Goal: Information Seeking & Learning: Compare options

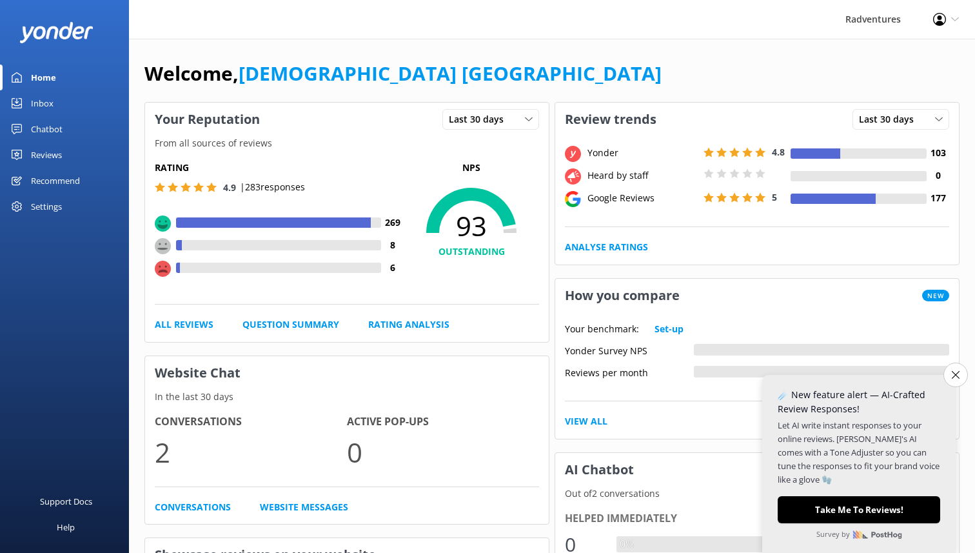
scroll to position [43, 0]
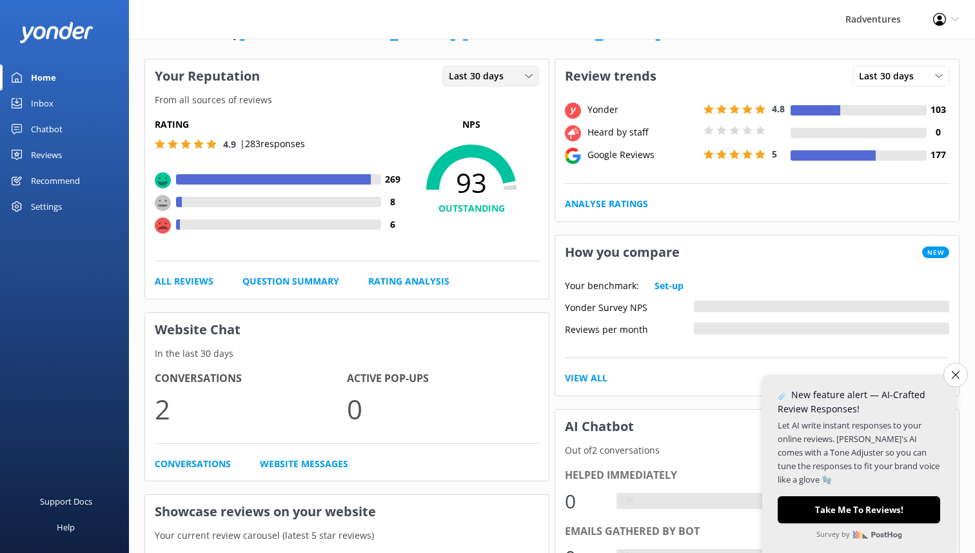
click at [516, 83] on div "Last 30 days" at bounding box center [491, 76] width 90 height 14
click at [395, 126] on h5 "Rating" at bounding box center [279, 124] width 249 height 14
click at [163, 203] on use at bounding box center [163, 203] width 16 height 16
click at [163, 224] on use at bounding box center [163, 225] width 16 height 16
click at [397, 279] on link "Rating Analysis" at bounding box center [408, 281] width 81 height 14
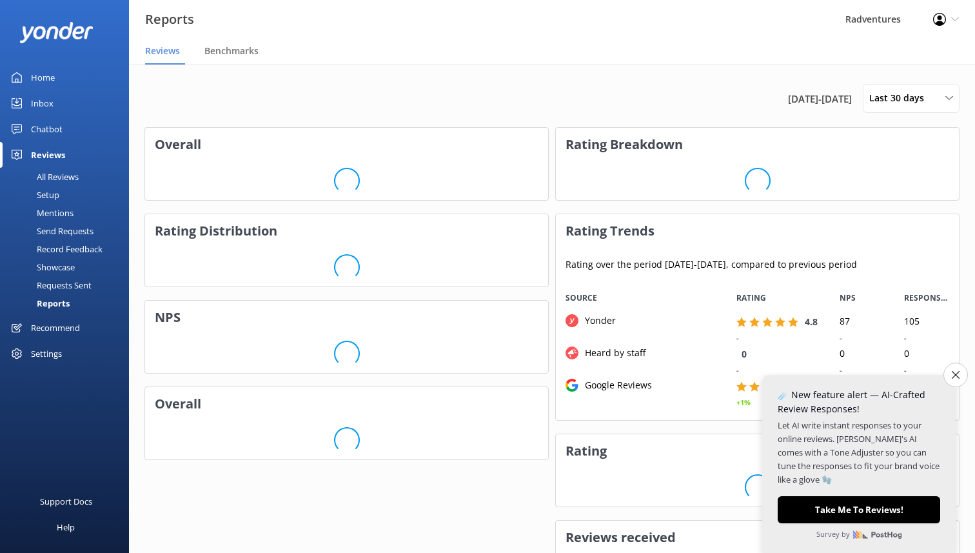
scroll to position [139, 403]
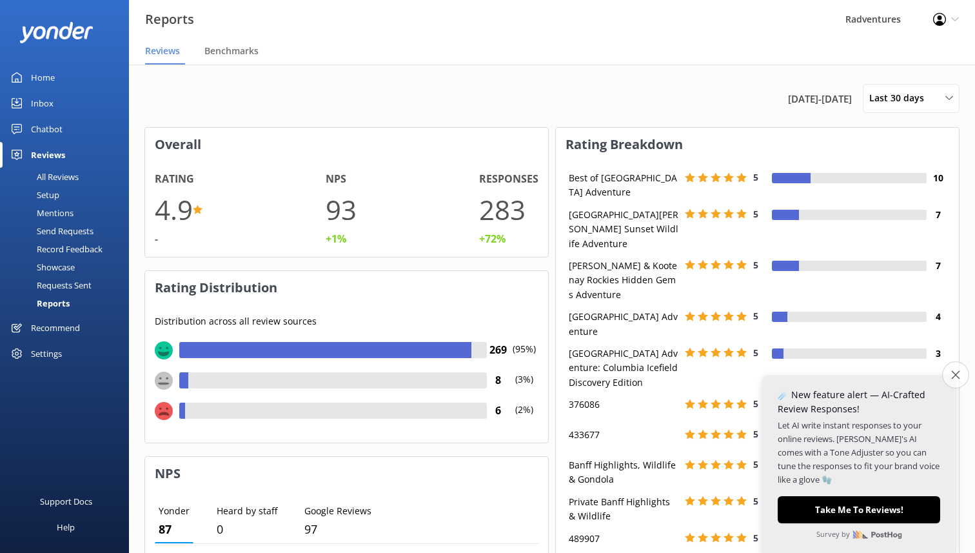
click at [957, 379] on button "Close survey" at bounding box center [955, 374] width 27 height 27
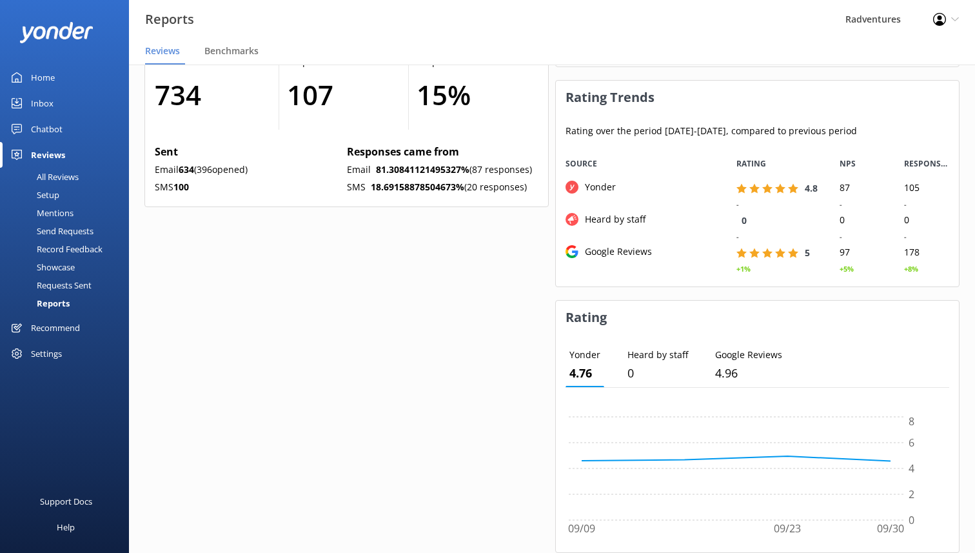
scroll to position [682, 0]
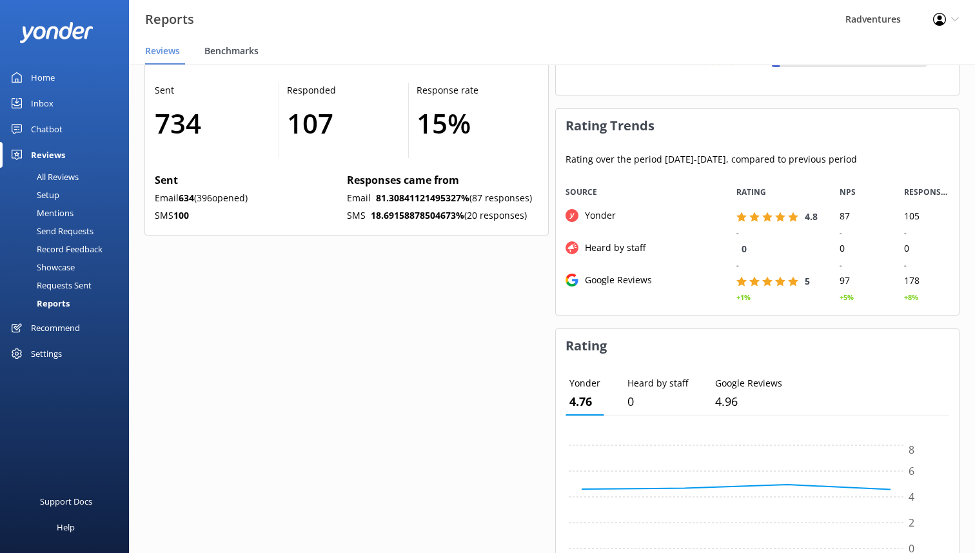
click at [252, 53] on span "Benchmarks" at bounding box center [231, 51] width 54 height 13
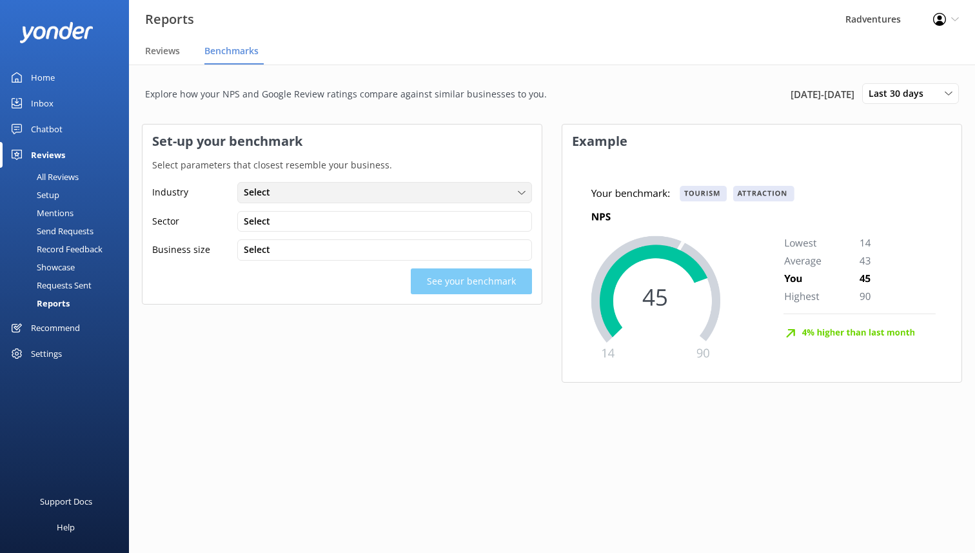
click at [327, 197] on div "Select" at bounding box center [385, 192] width 288 height 14
click at [318, 221] on link "Tourism" at bounding box center [384, 219] width 293 height 26
click at [319, 223] on div "Select" at bounding box center [385, 221] width 288 height 14
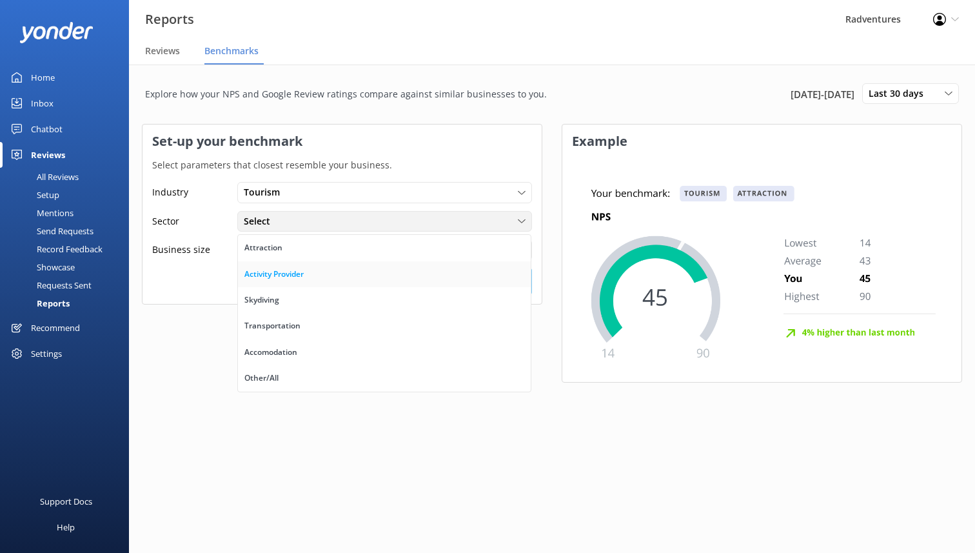
click at [310, 279] on link "Activity Provider" at bounding box center [384, 274] width 293 height 26
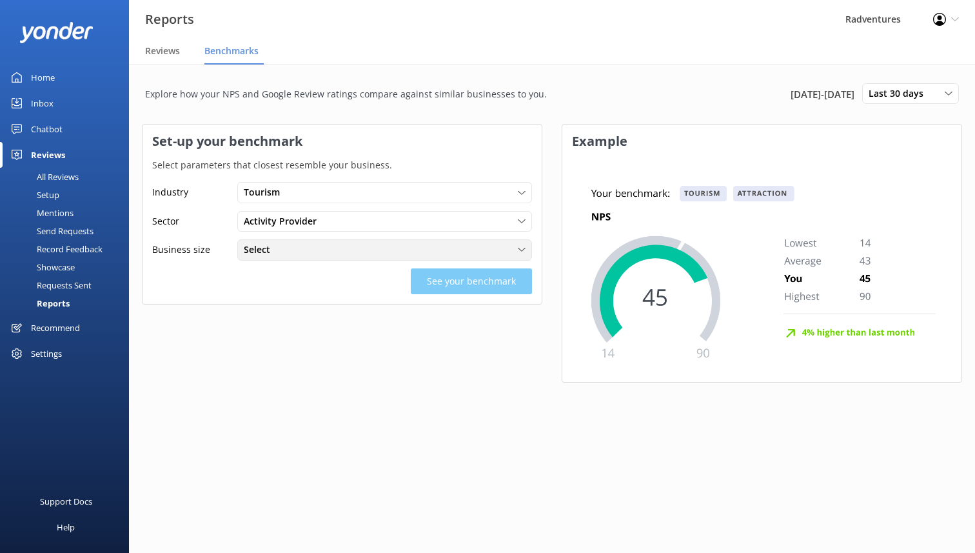
click at [314, 257] on div "Select < 100 customers per month 100 - 250 customers per month 250 - 1000 custo…" at bounding box center [384, 249] width 295 height 21
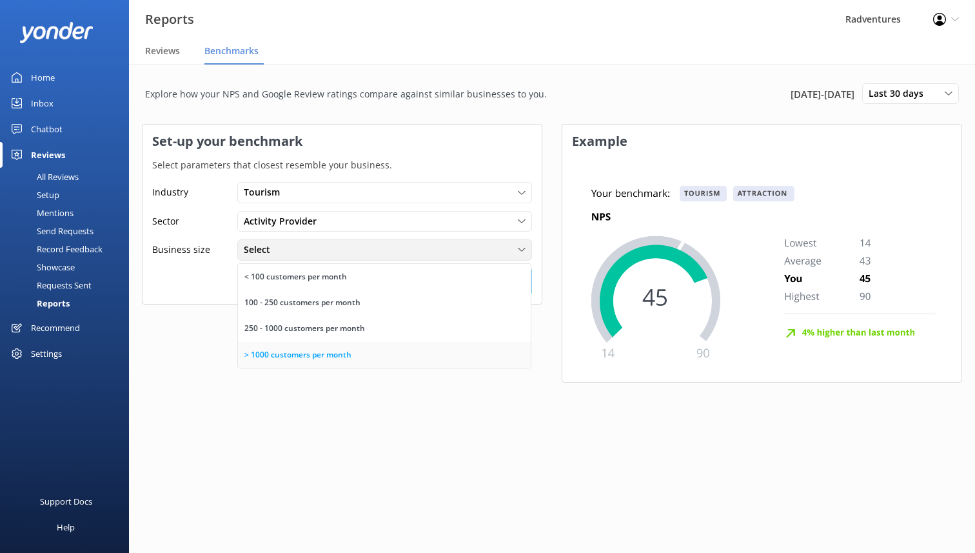
click at [308, 350] on div "> 1000 customers per month" at bounding box center [297, 354] width 107 height 13
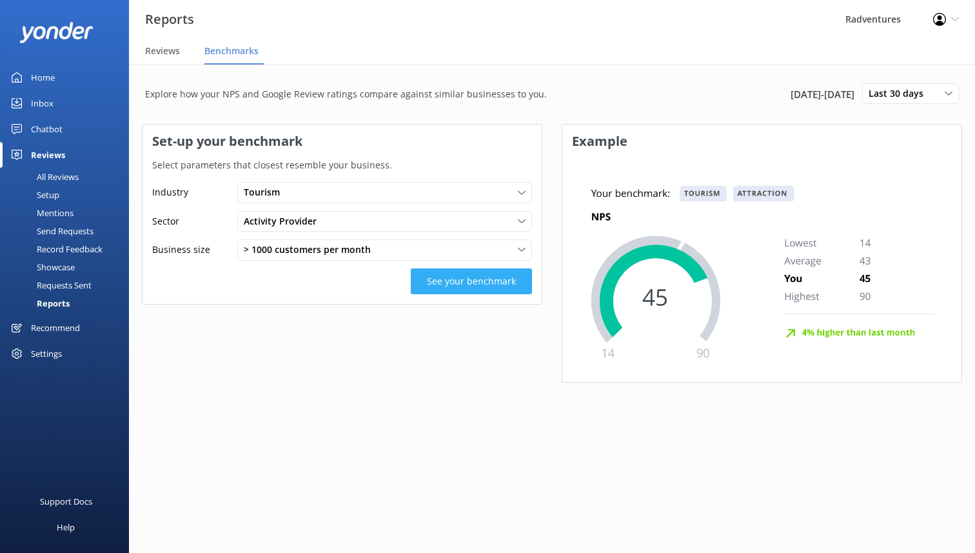
click at [477, 285] on button "See your benchmark" at bounding box center [471, 281] width 121 height 26
click at [503, 280] on button "See your benchmark" at bounding box center [471, 281] width 121 height 26
click at [488, 279] on button "See your benchmark" at bounding box center [471, 281] width 121 height 26
click at [488, 278] on button "See your benchmark" at bounding box center [471, 281] width 121 height 26
click at [492, 250] on div "> 1000 customers per month" at bounding box center [385, 250] width 288 height 14
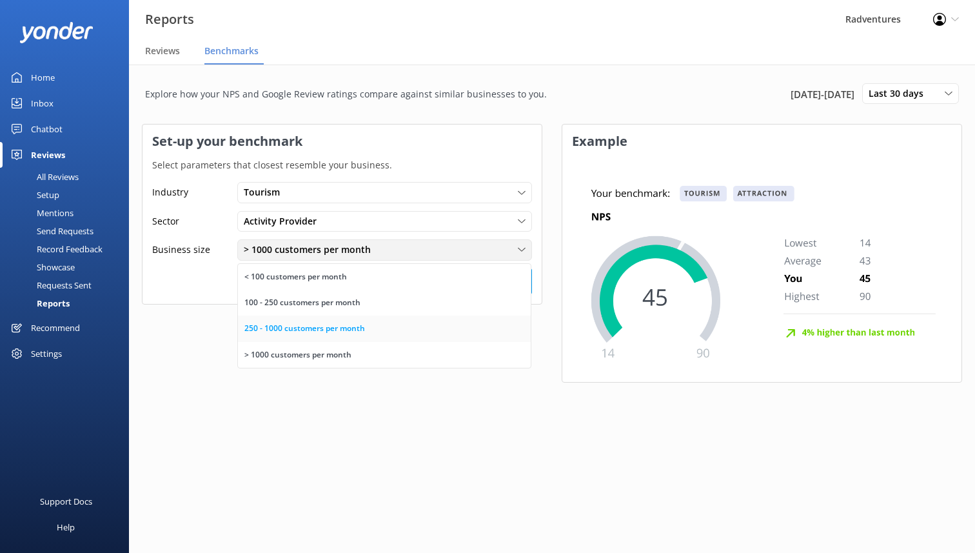
click at [459, 335] on link "250 - 1000 customers per month" at bounding box center [384, 328] width 293 height 26
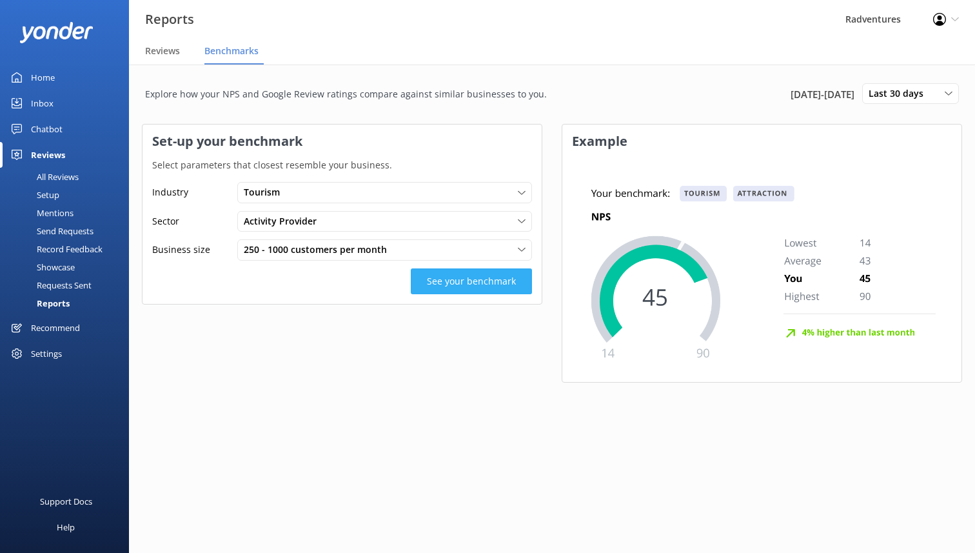
click at [477, 275] on button "See your benchmark" at bounding box center [471, 281] width 121 height 26
click at [476, 283] on button "See your benchmark" at bounding box center [471, 281] width 121 height 26
click at [480, 247] on div "250 - 1000 customers per month" at bounding box center [385, 250] width 288 height 14
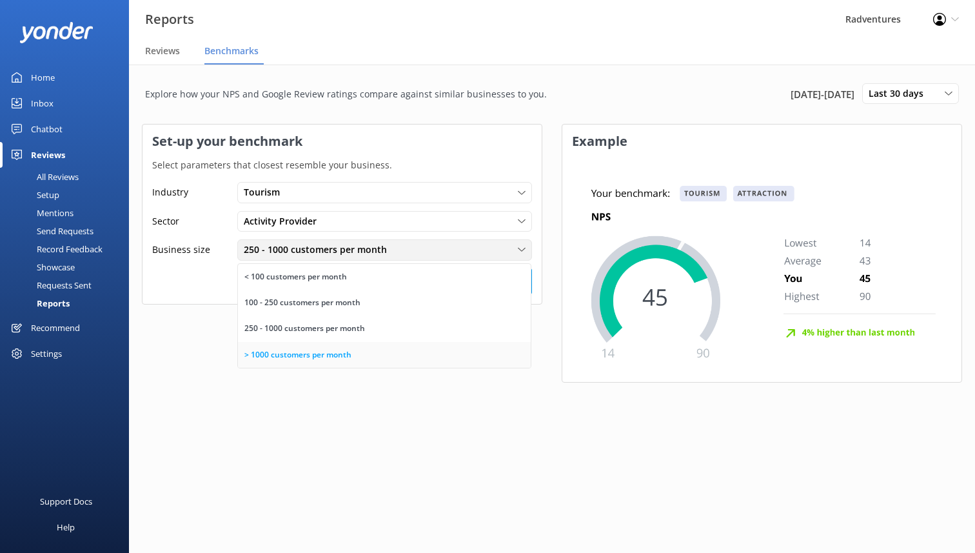
click at [427, 344] on link "> 1000 customers per month" at bounding box center [384, 355] width 293 height 26
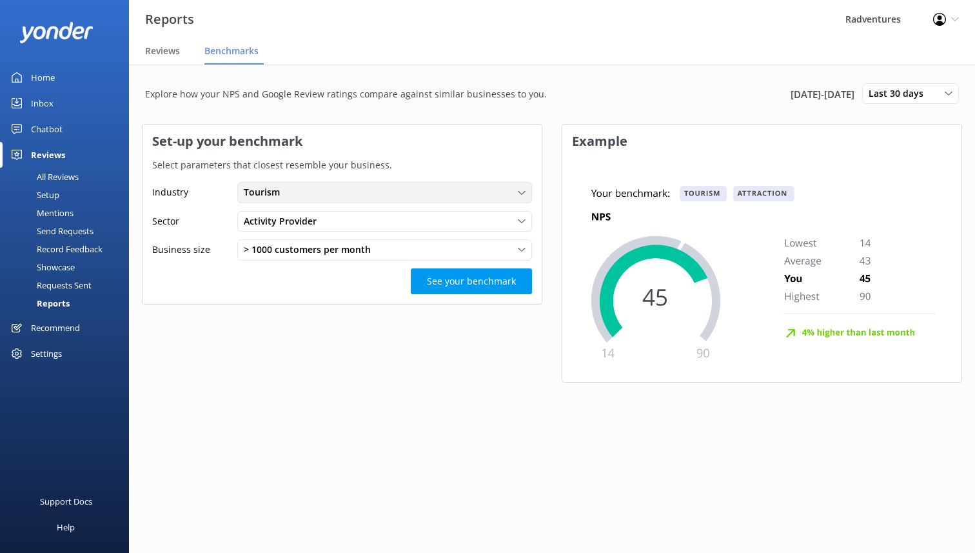
click at [437, 184] on div "Tourism Tourism Professional Service Beauty Other" at bounding box center [384, 192] width 295 height 21
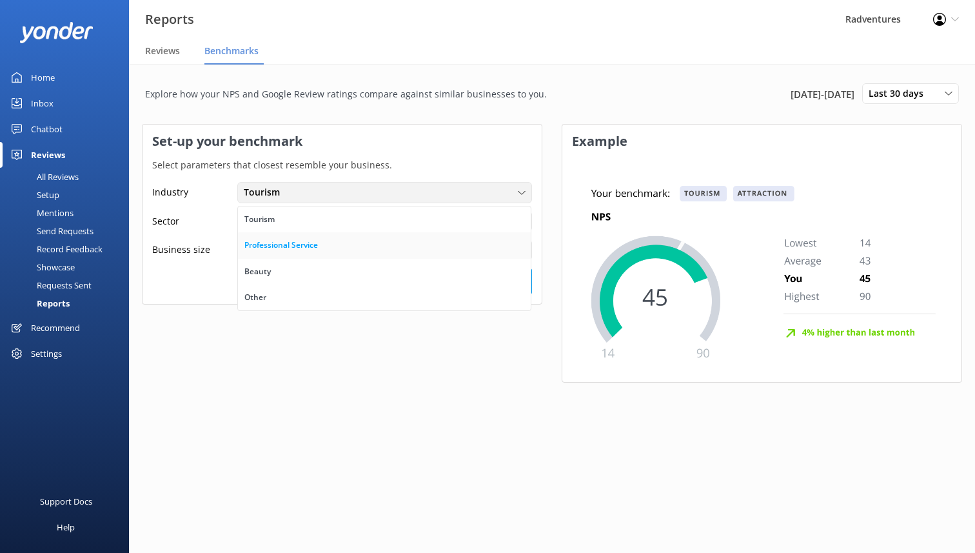
click at [416, 254] on link "Professional Service" at bounding box center [384, 245] width 293 height 26
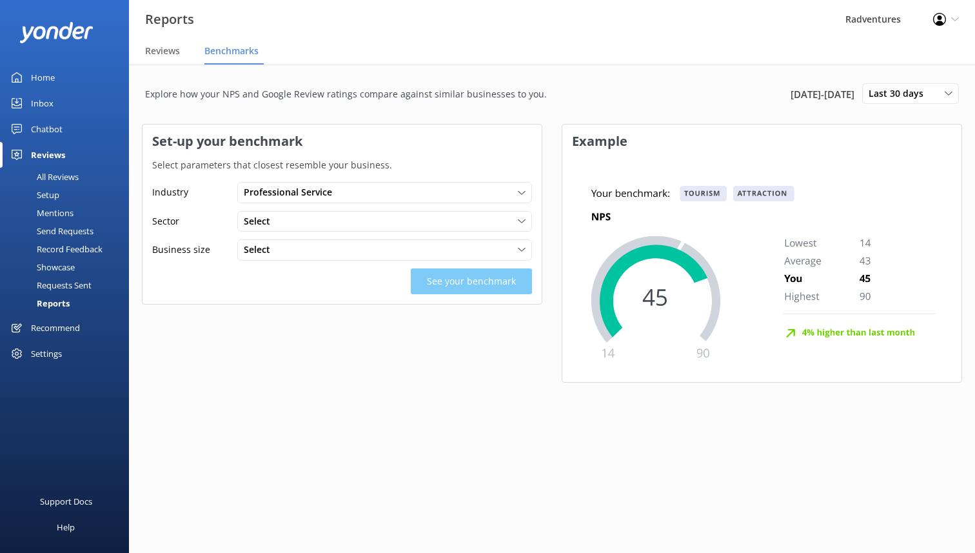
click at [433, 238] on div "Industry Professional Service Tourism Professional Service Beauty Other Sector …" at bounding box center [342, 237] width 399 height 131
click at [427, 229] on div "Select Lawyer Accounting Agency Other/All" at bounding box center [384, 221] width 295 height 21
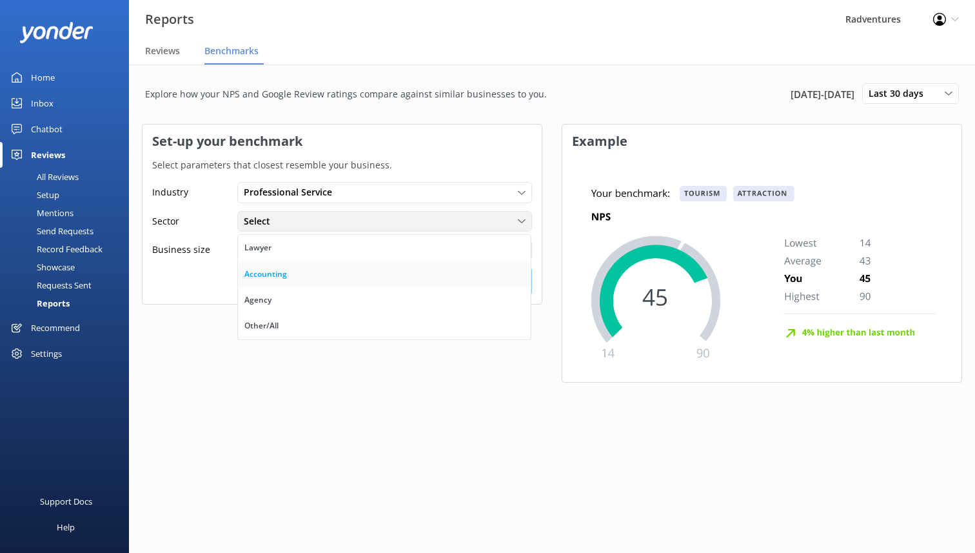
click at [414, 268] on link "Accounting" at bounding box center [384, 274] width 293 height 26
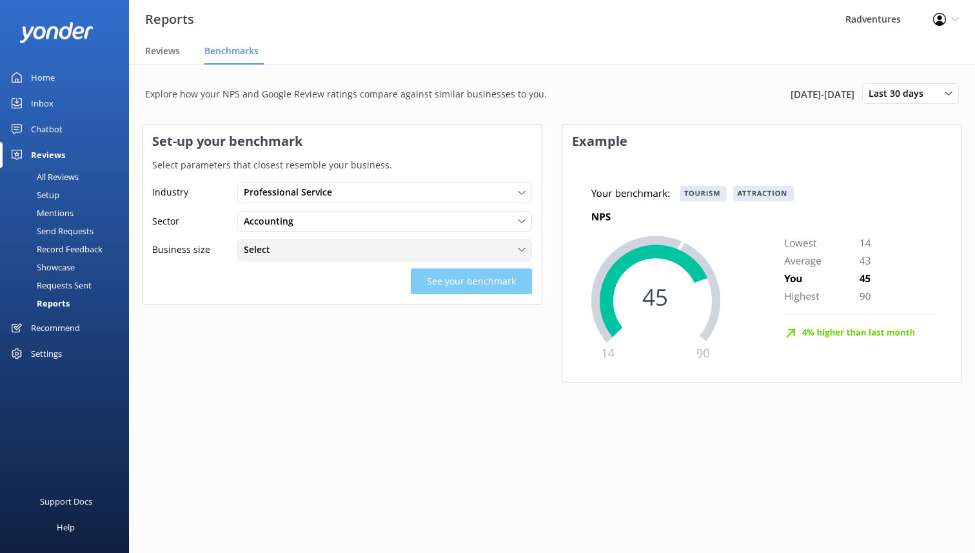
click at [415, 257] on div "Select < 100 clients 100 - 250 clients 250 - 1000 clients > 1000 clients" at bounding box center [384, 249] width 295 height 21
click at [397, 297] on link "100 - 250 clients" at bounding box center [384, 303] width 293 height 26
click at [446, 276] on button "See your benchmark" at bounding box center [471, 281] width 121 height 26
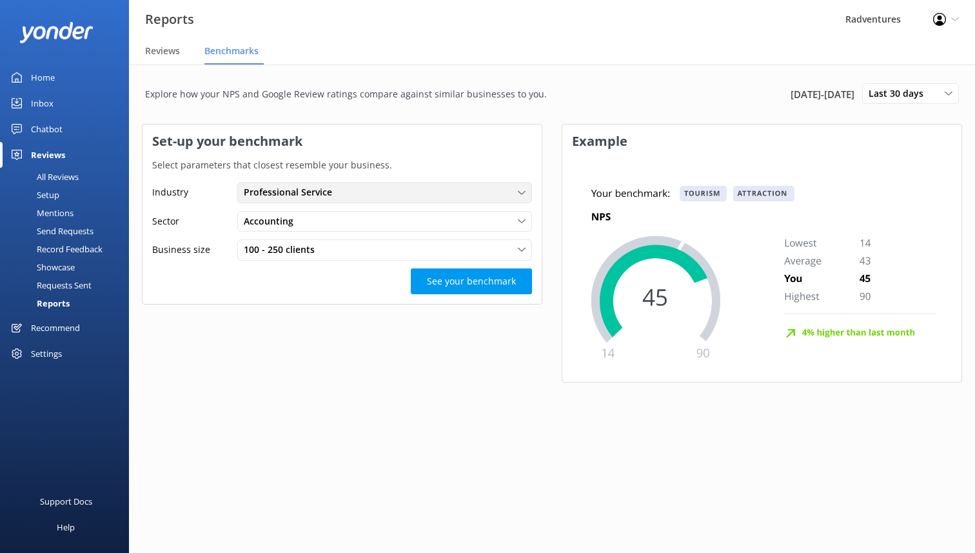
click at [432, 188] on div "Professional Service" at bounding box center [385, 192] width 288 height 14
click at [415, 224] on link "Tourism" at bounding box center [384, 219] width 293 height 26
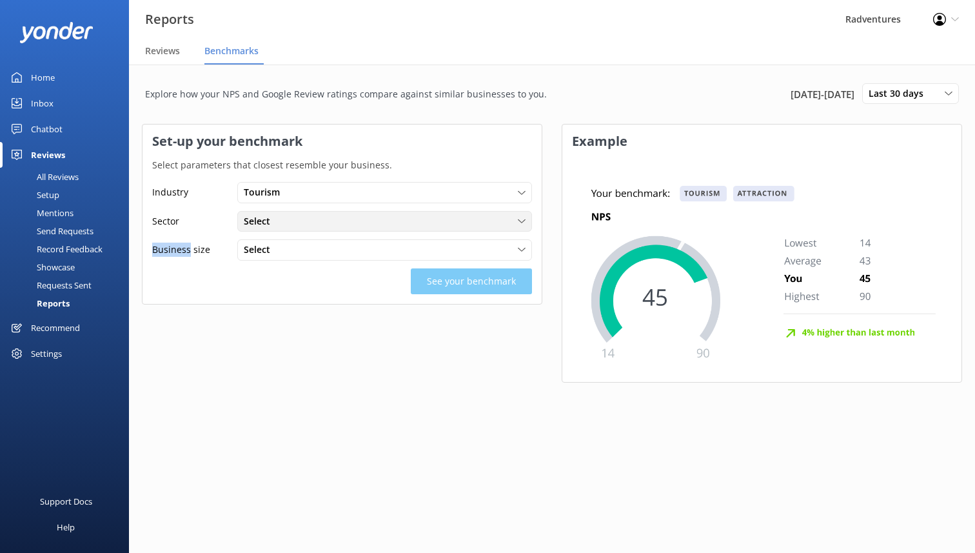
click at [415, 223] on div "Select" at bounding box center [385, 221] width 288 height 14
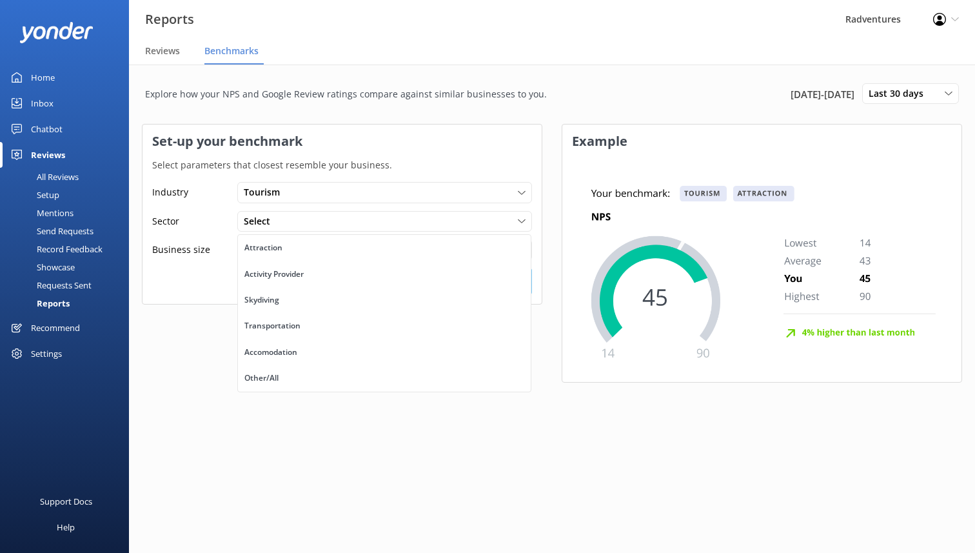
click at [364, 428] on main "Explore how your NPS and Google Review ratings compare against similar business…" at bounding box center [552, 309] width 846 height 488
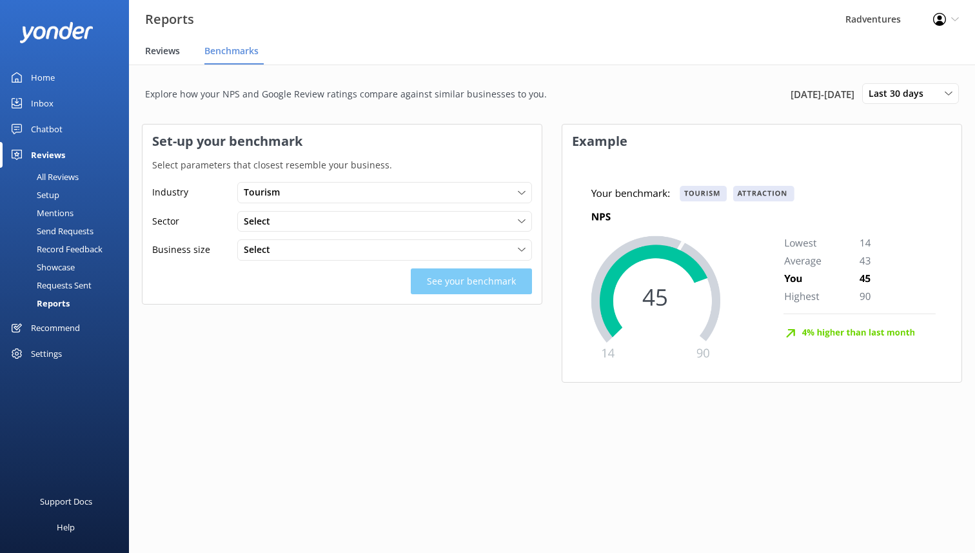
click at [174, 48] on span "Reviews" at bounding box center [162, 51] width 35 height 13
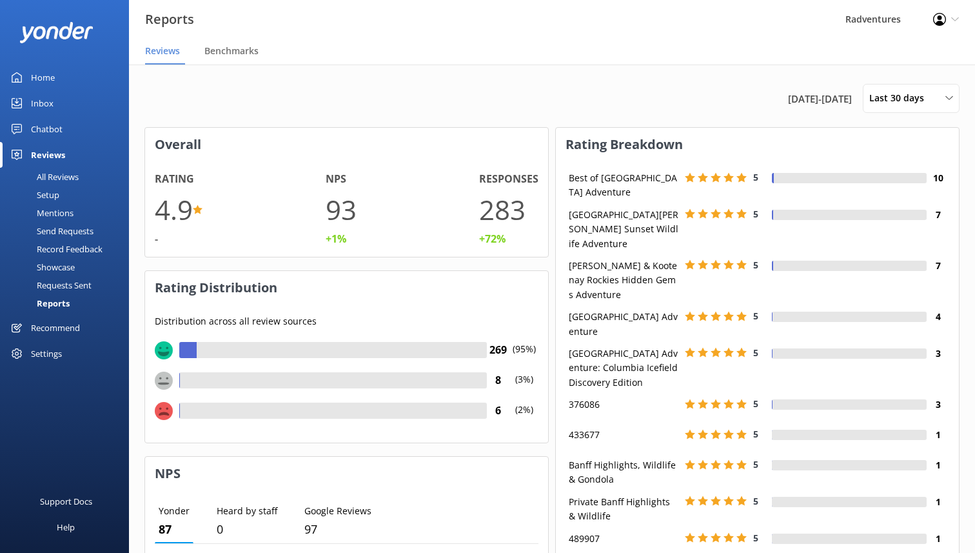
scroll to position [139, 403]
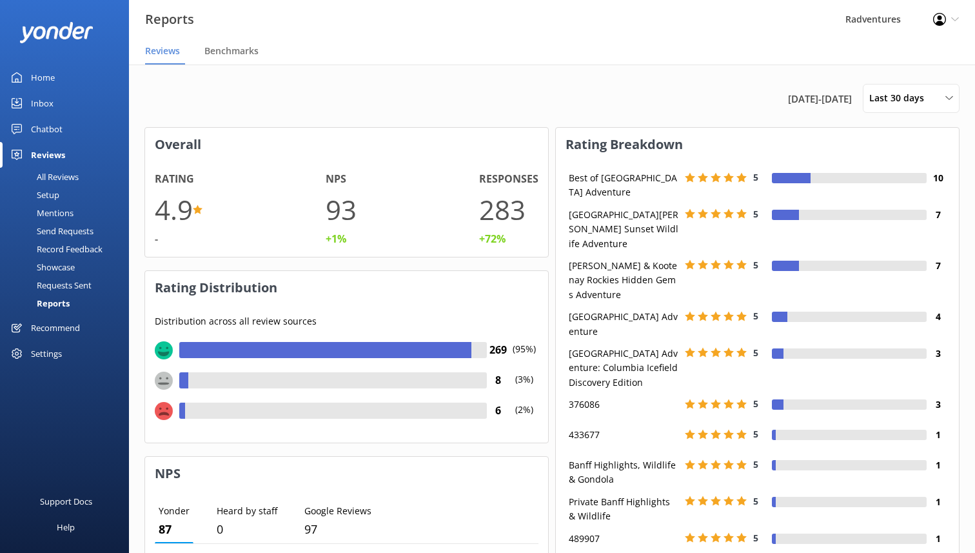
click at [55, 170] on div "All Reviews" at bounding box center [43, 177] width 71 height 18
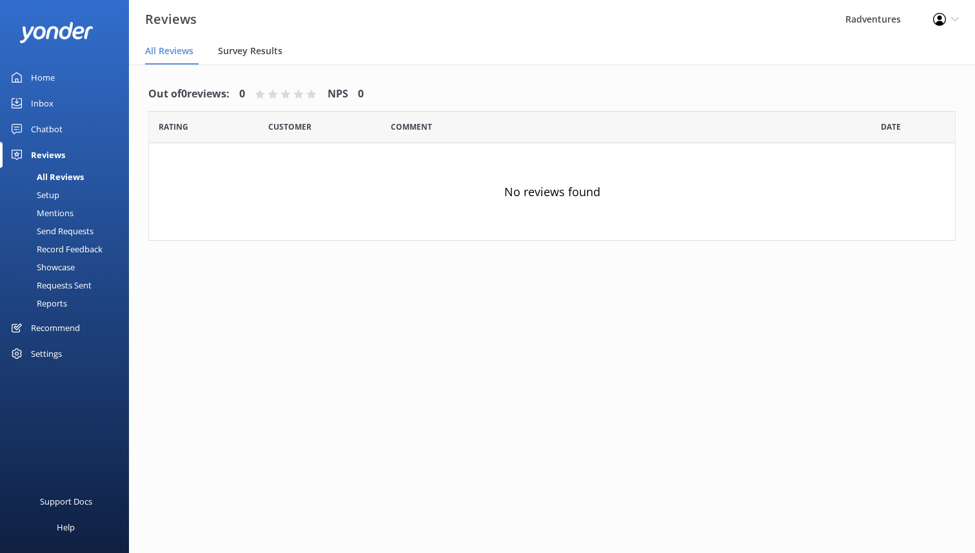
click at [264, 48] on span "Survey Results" at bounding box center [250, 51] width 65 height 13
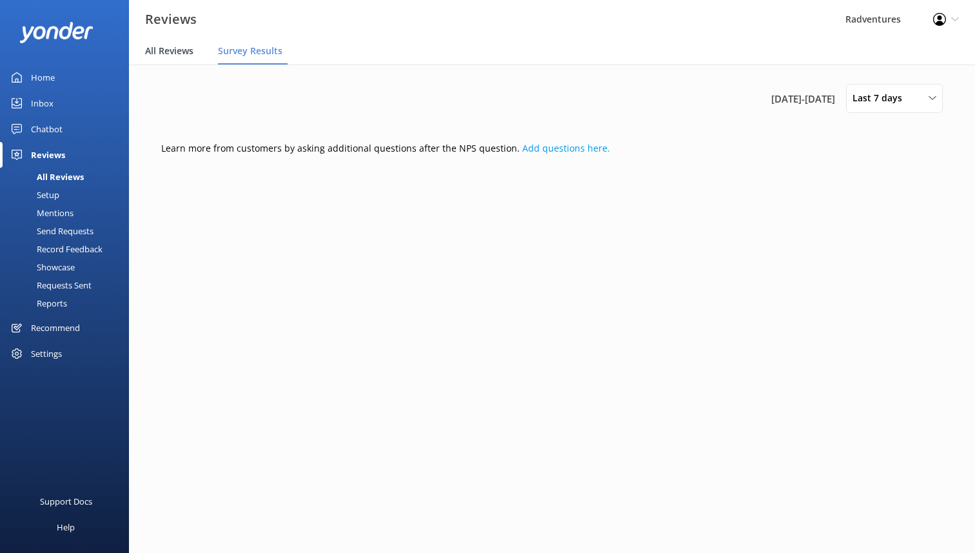
click at [186, 45] on span "All Reviews" at bounding box center [169, 51] width 48 height 13
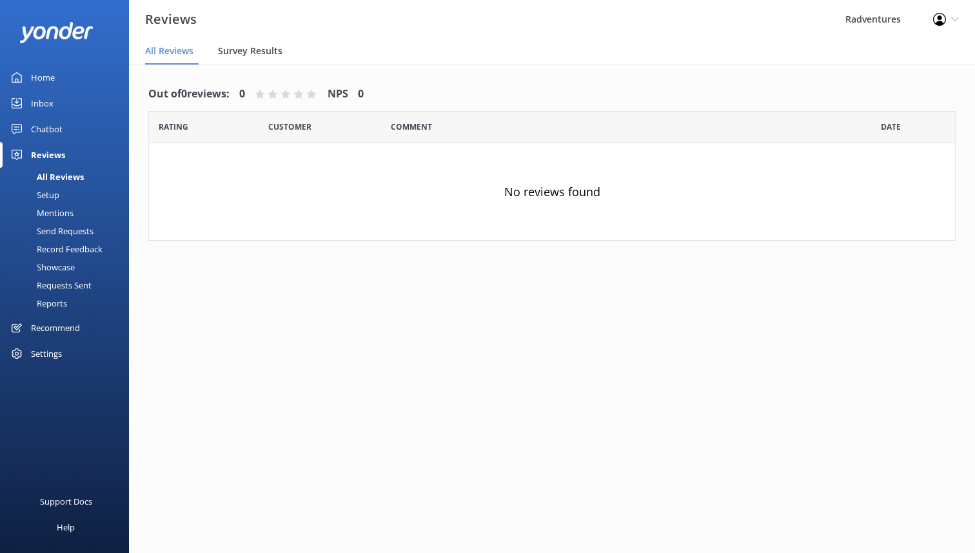
click at [246, 59] on div "Survey Results" at bounding box center [253, 52] width 70 height 26
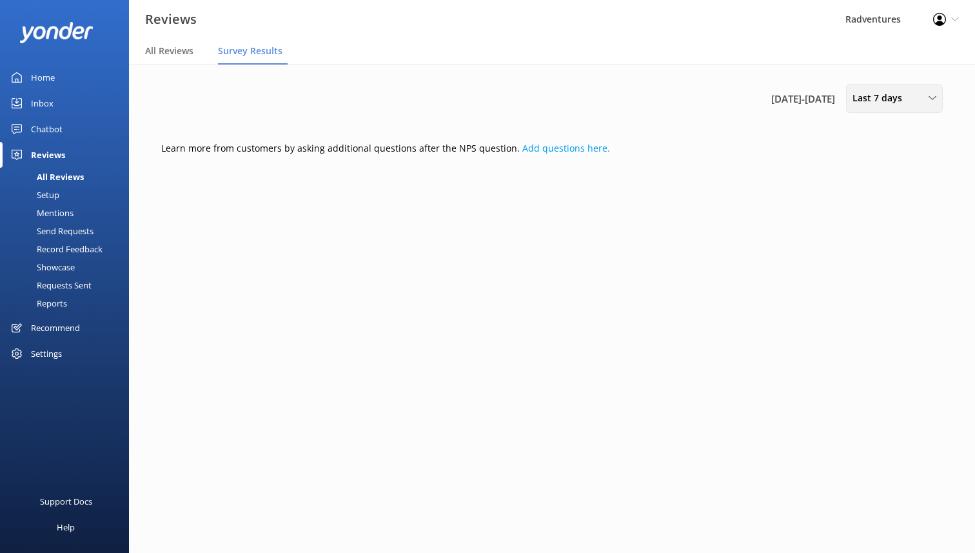
click at [919, 97] on div "Last 7 days" at bounding box center [895, 98] width 90 height 14
click at [901, 147] on link "Last 30 days" at bounding box center [904, 155] width 115 height 26
click at [779, 448] on main "[DATE] - [DATE] Last 30 days Last 7 days Last 30 days Last 90 days Last 180 day…" at bounding box center [552, 309] width 846 height 488
click at [74, 329] on div "Recommend" at bounding box center [55, 328] width 49 height 26
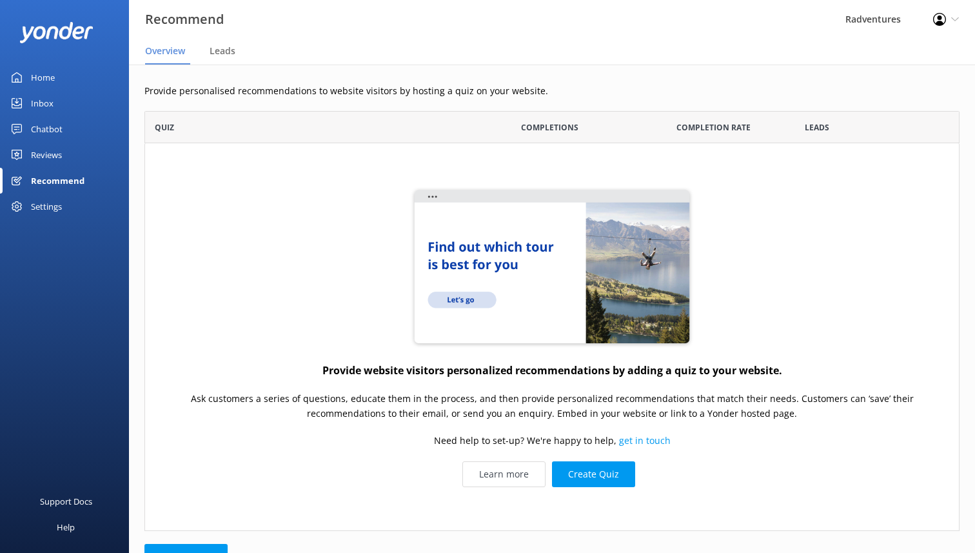
scroll to position [420, 815]
click at [52, 203] on div "Settings" at bounding box center [46, 207] width 31 height 26
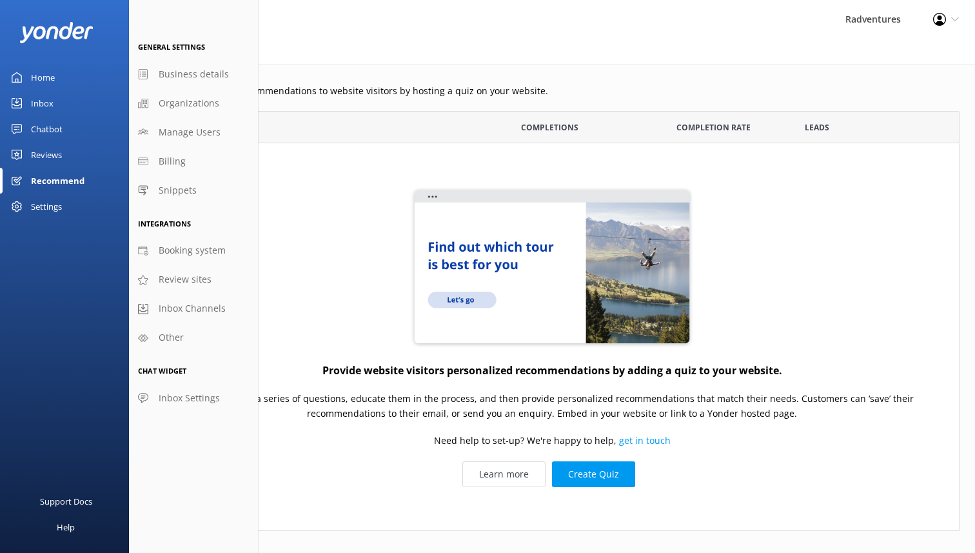
click at [43, 78] on div "Home" at bounding box center [43, 78] width 24 height 26
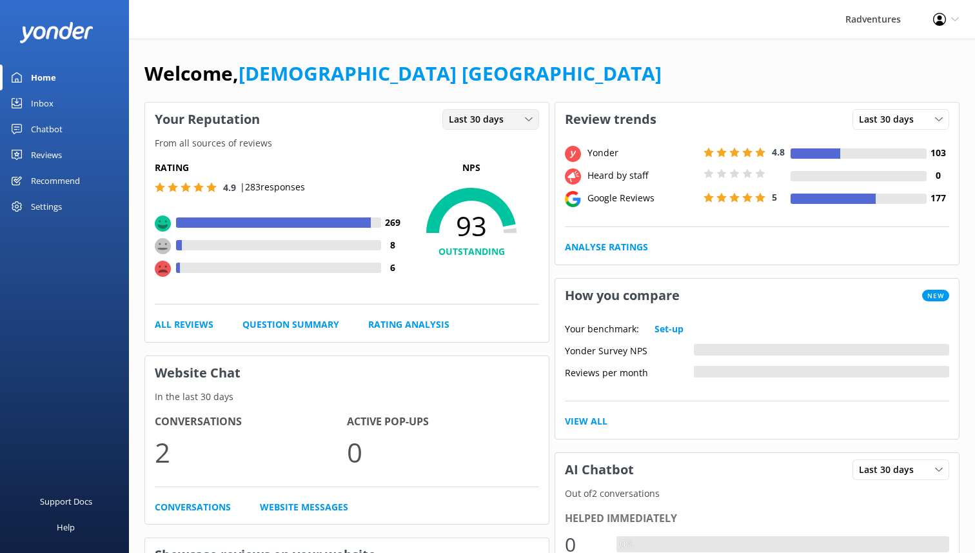
click at [472, 117] on span "Last 30 days" at bounding box center [480, 119] width 63 height 14
click at [469, 145] on div "Last 7 days" at bounding box center [470, 145] width 41 height 13
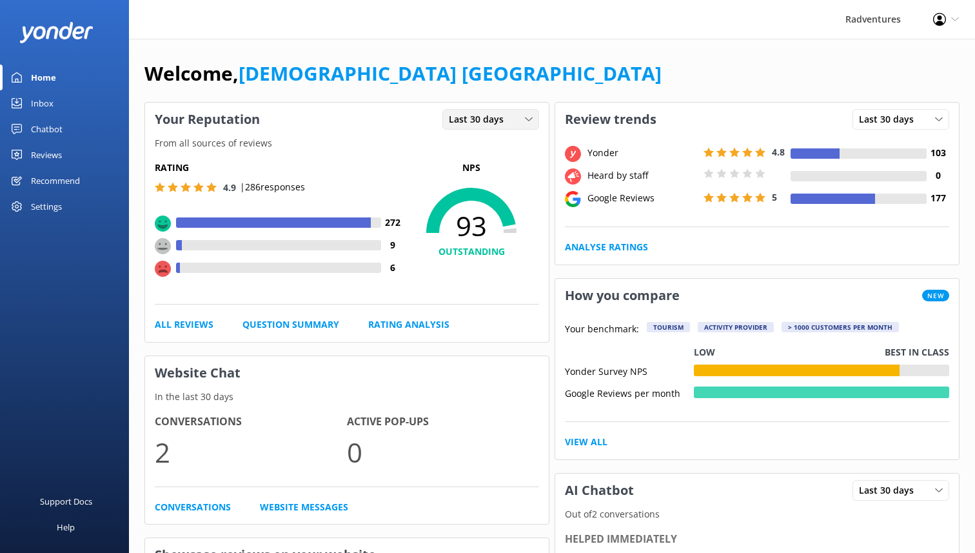
click at [513, 111] on div "Last 30 days Last 7 days Last 30 days" at bounding box center [491, 119] width 97 height 21
click at [497, 144] on link "Last 7 days" at bounding box center [500, 146] width 115 height 26
click at [501, 118] on span "Last 7 days" at bounding box center [477, 119] width 57 height 14
click at [487, 172] on div "Last 30 days" at bounding box center [473, 172] width 46 height 13
click at [172, 330] on link "All Reviews" at bounding box center [184, 324] width 59 height 14
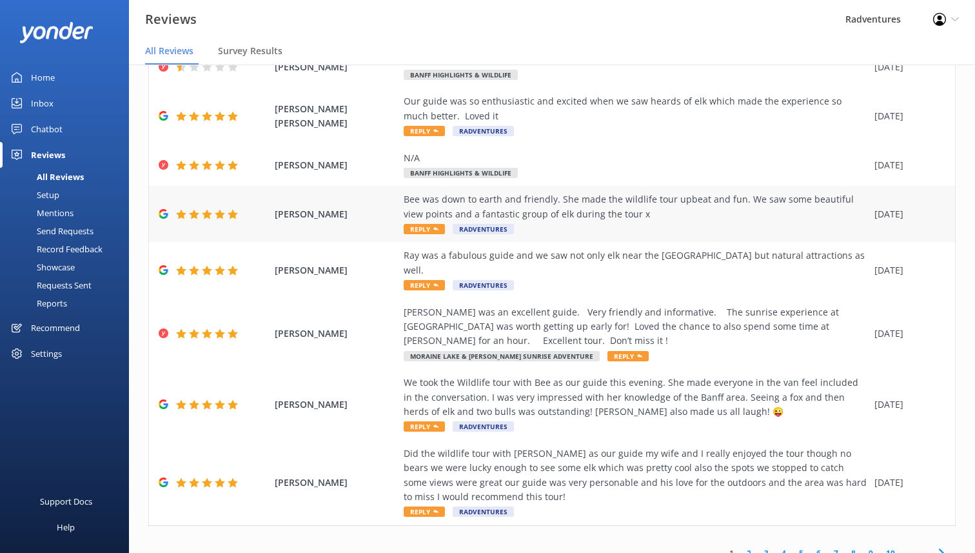
scroll to position [26, 0]
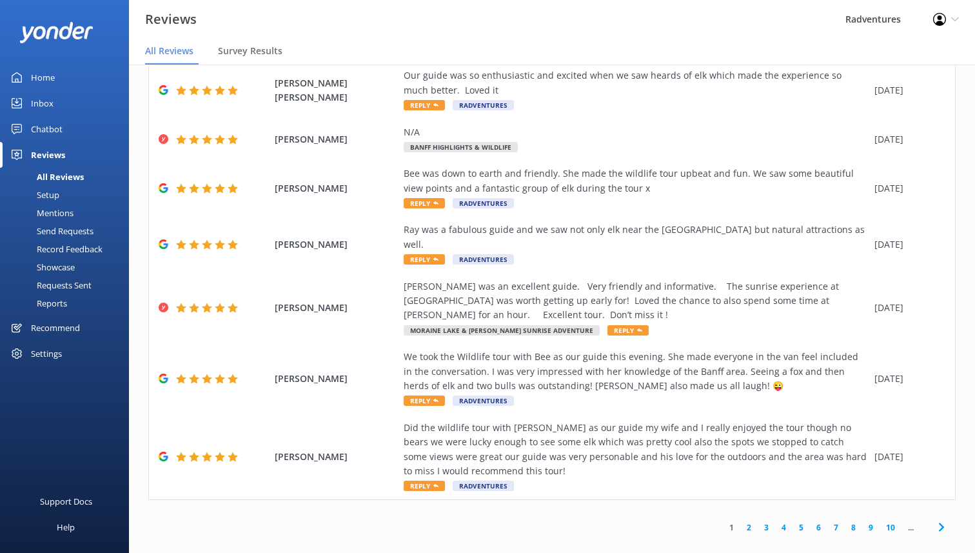
click at [945, 519] on icon at bounding box center [941, 526] width 15 height 15
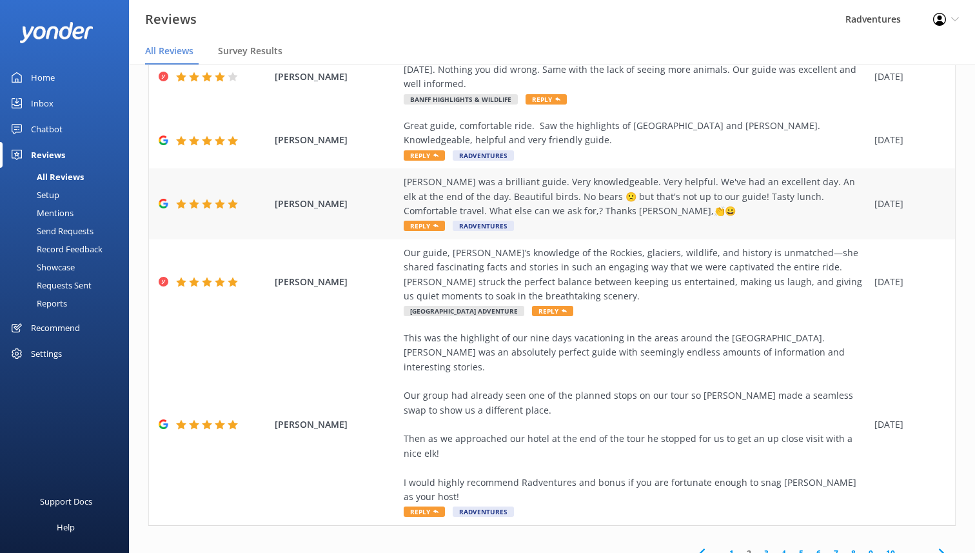
scroll to position [354, 0]
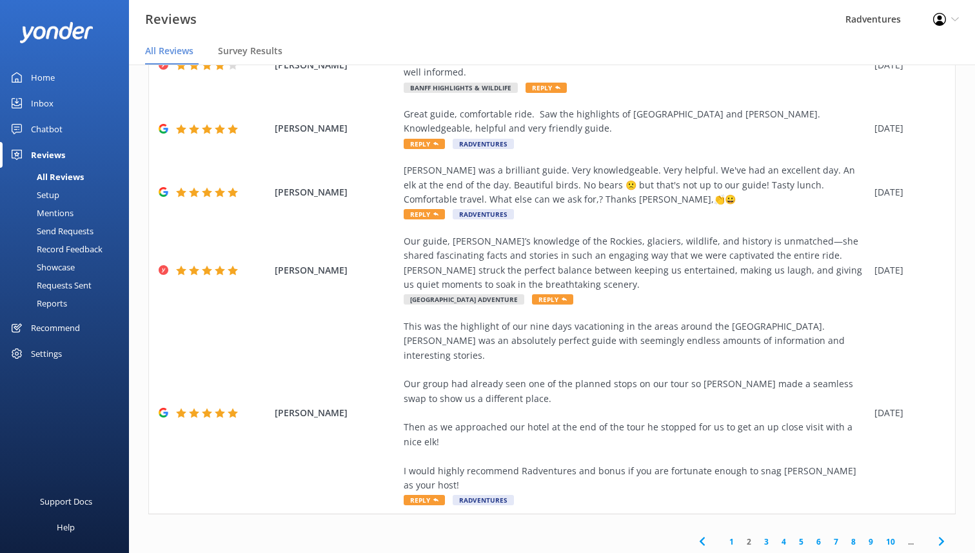
click at [944, 533] on icon at bounding box center [941, 540] width 15 height 15
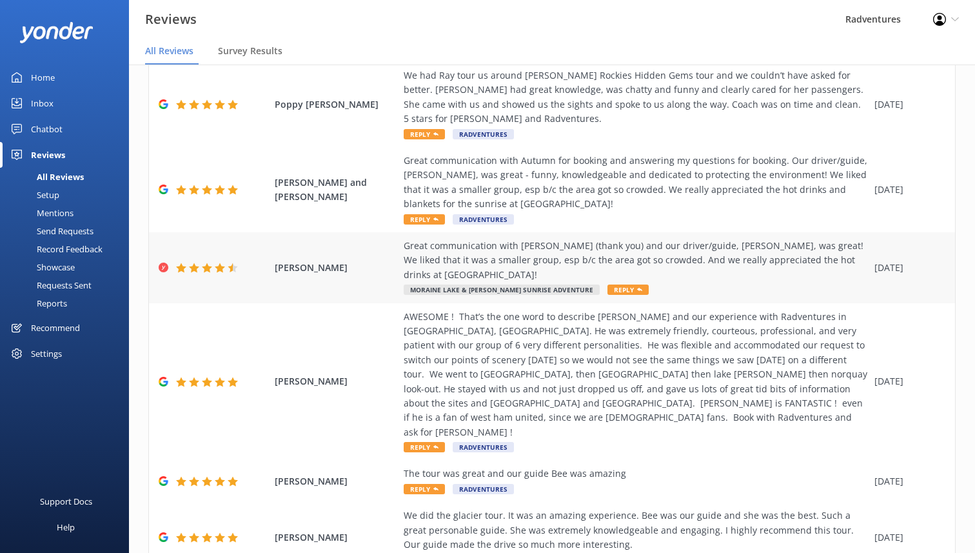
scroll to position [325, 0]
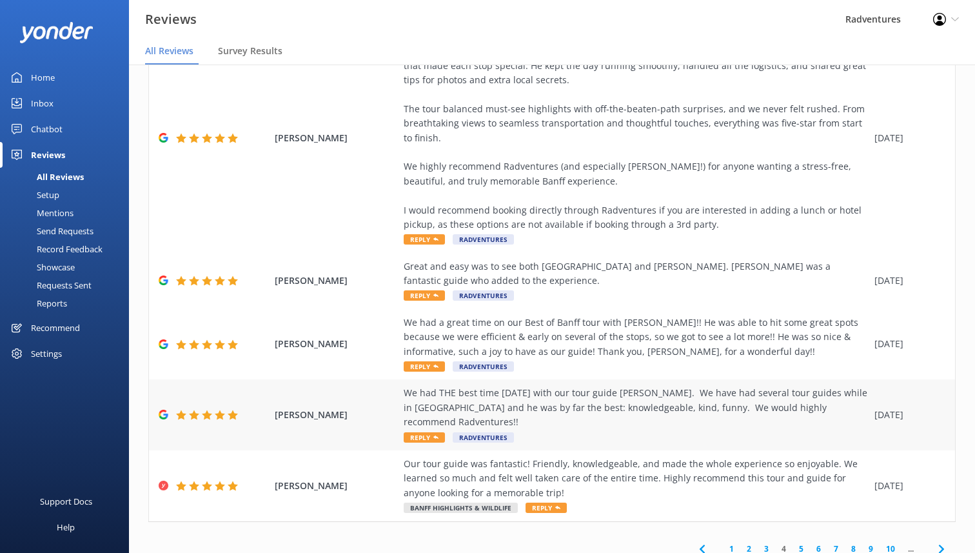
scroll to position [470, 0]
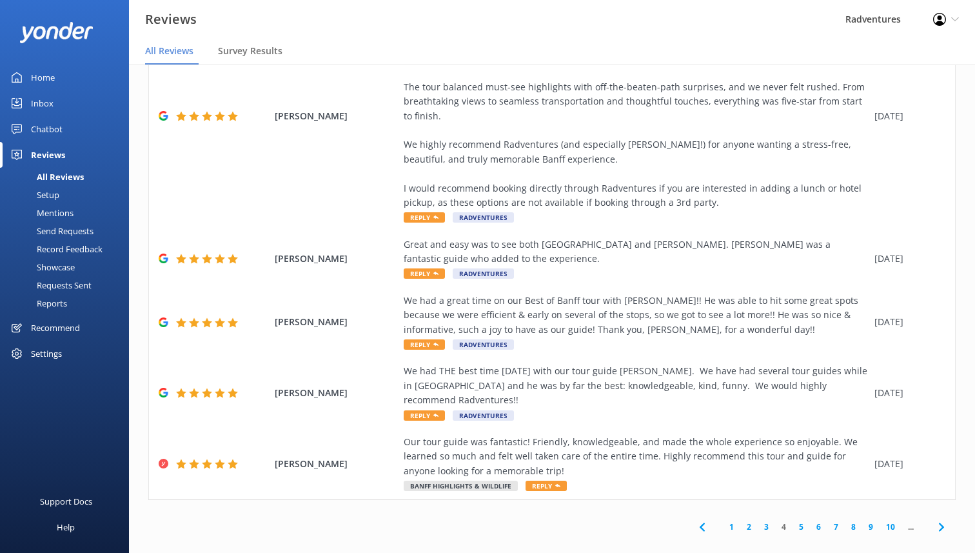
click at [941, 519] on icon at bounding box center [941, 526] width 15 height 15
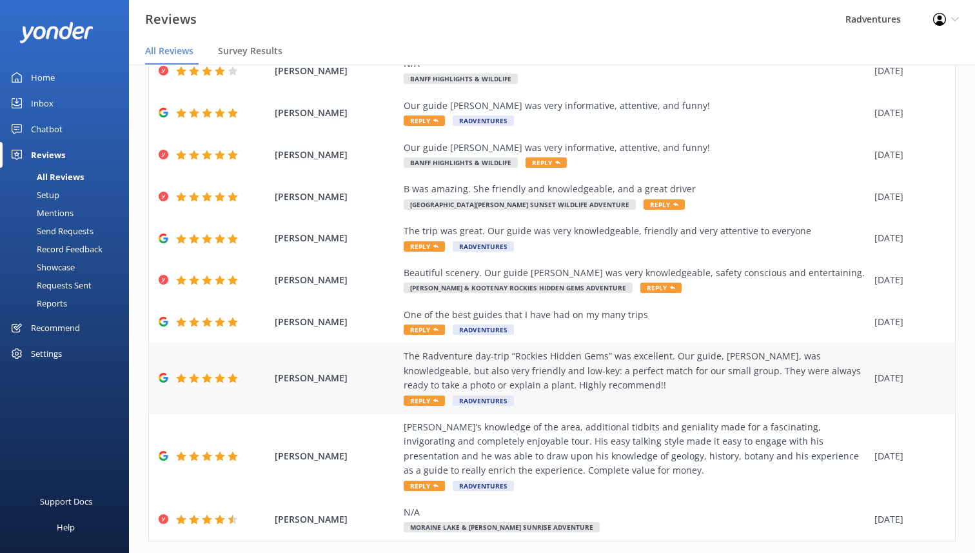
scroll to position [123, 0]
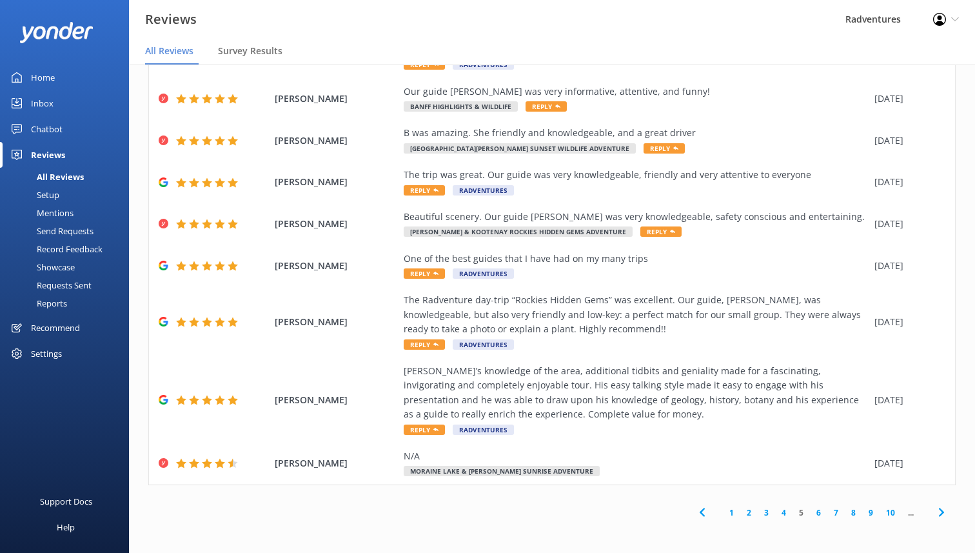
click at [942, 511] on icon at bounding box center [941, 511] width 15 height 15
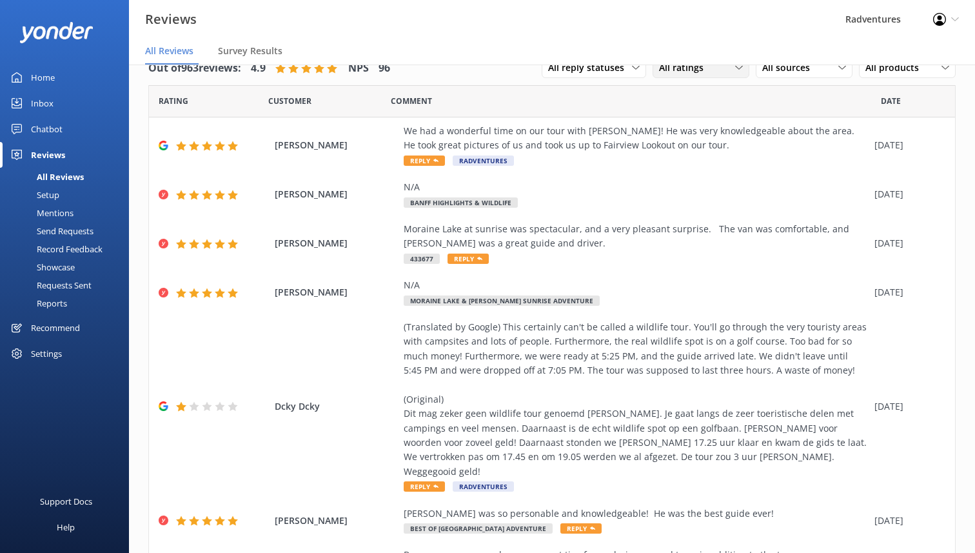
click at [695, 68] on span "All ratings" at bounding box center [685, 68] width 52 height 14
click at [684, 140] on div "Passives" at bounding box center [697, 146] width 50 height 13
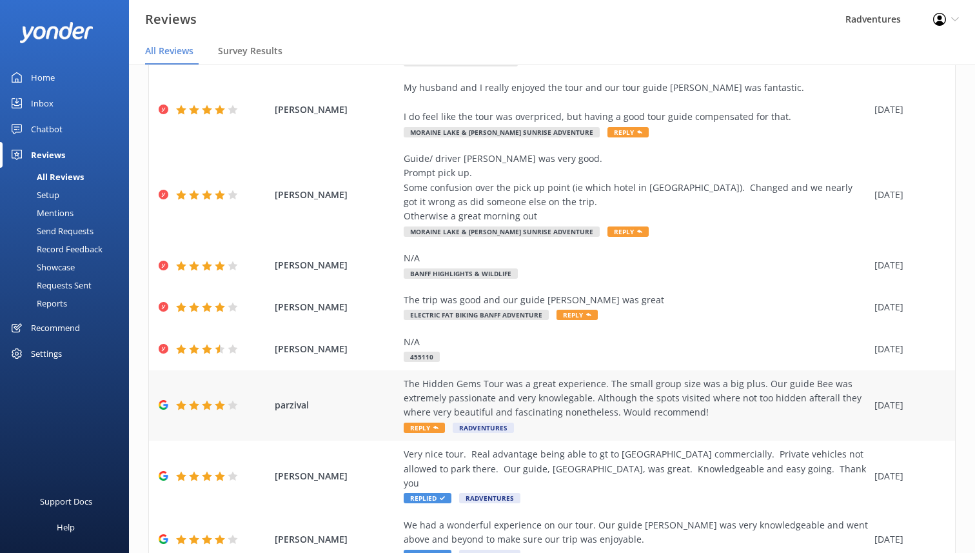
scroll to position [224, 0]
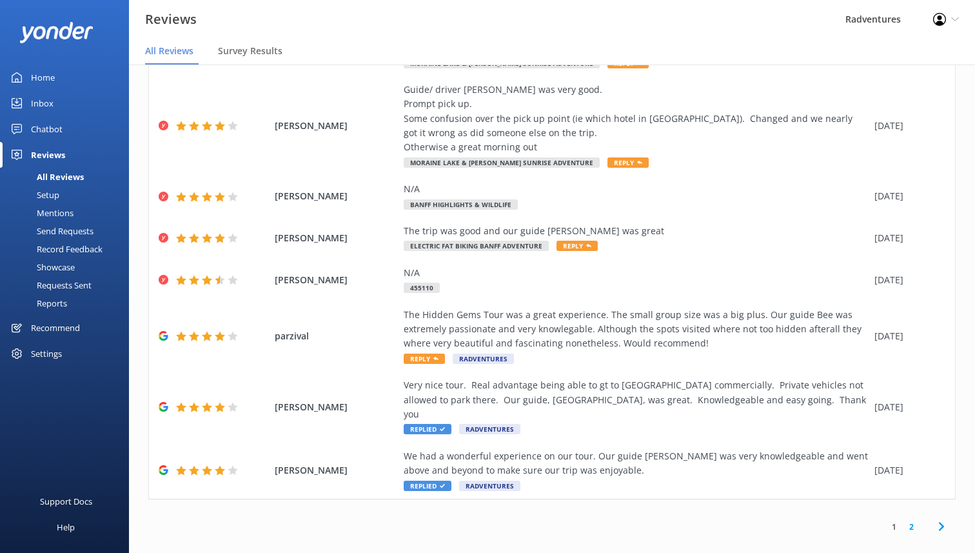
click at [913, 521] on link "2" at bounding box center [911, 527] width 17 height 12
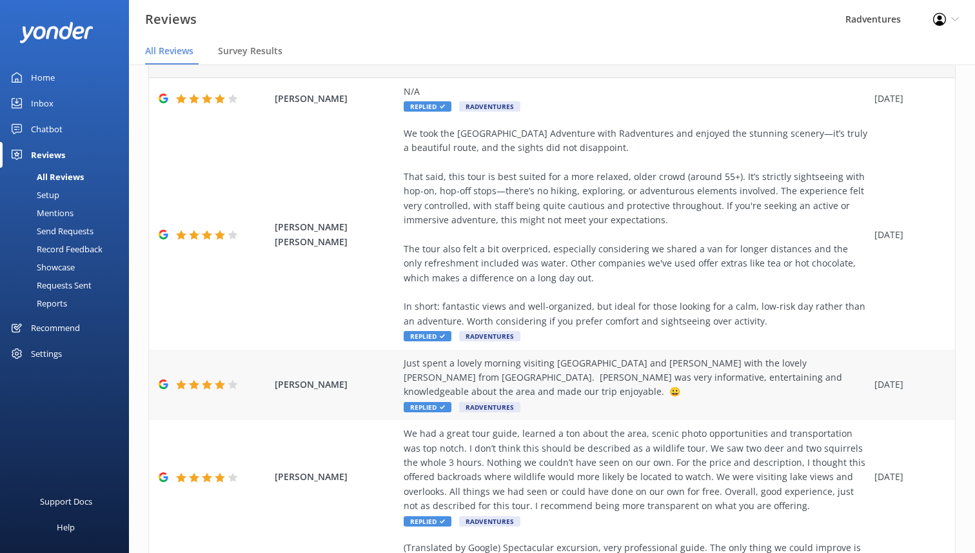
scroll to position [45, 0]
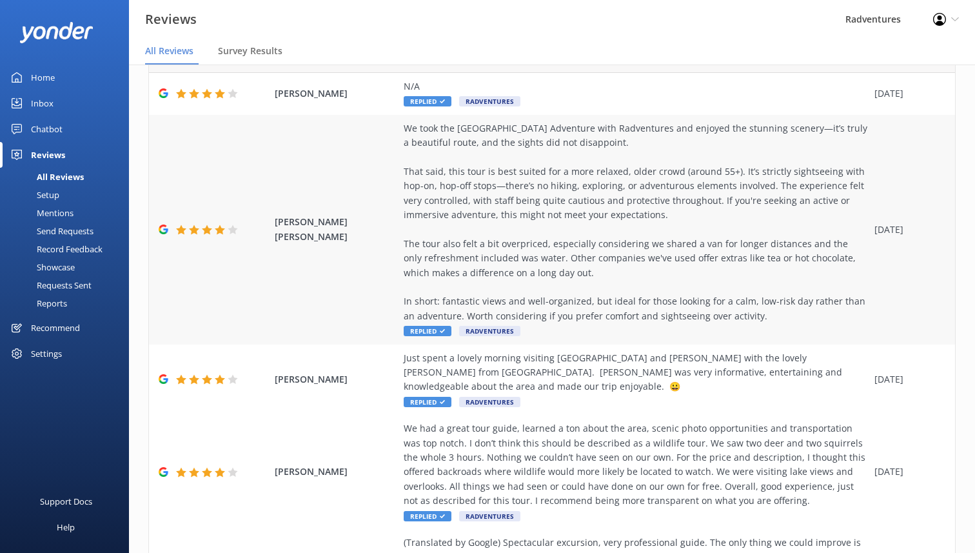
click at [413, 328] on span "Replied" at bounding box center [428, 331] width 48 height 10
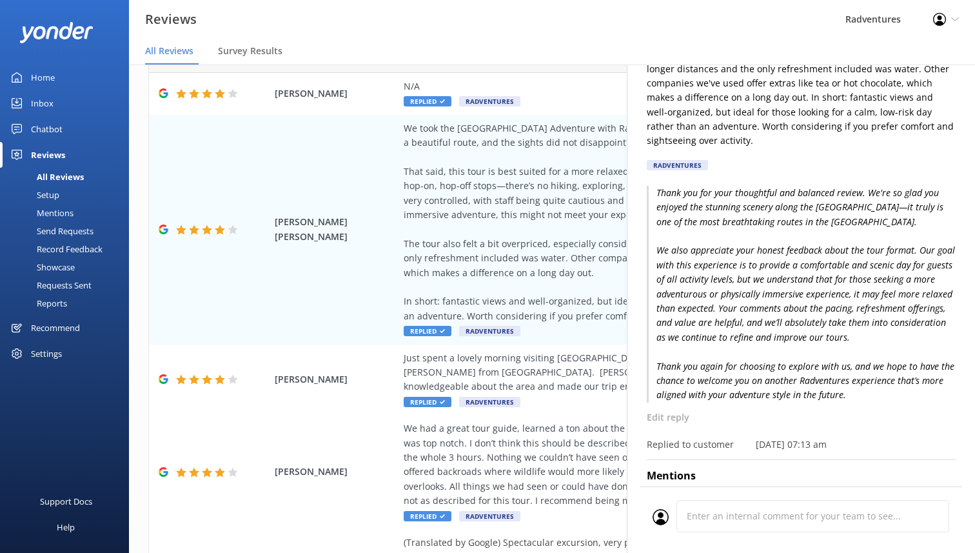
scroll to position [0, 0]
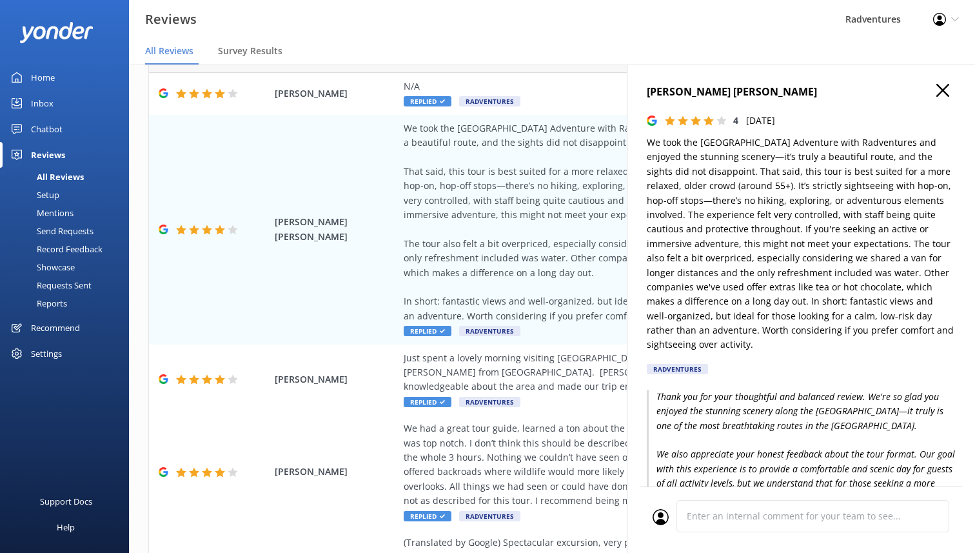
click at [951, 90] on h4 "João Pedro Neves Goldenstein" at bounding box center [801, 92] width 309 height 17
click at [945, 87] on use "button" at bounding box center [943, 90] width 13 height 13
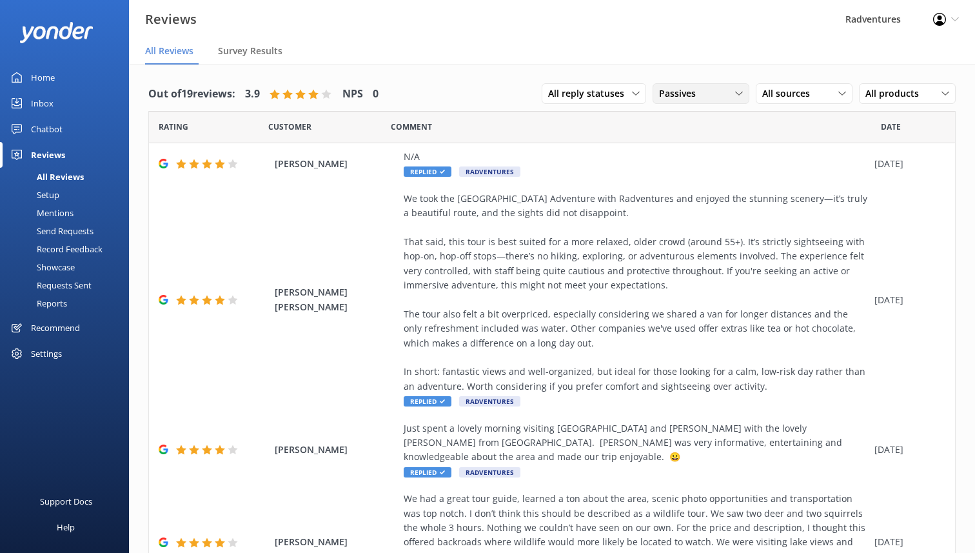
click at [696, 91] on span "Passives" at bounding box center [681, 93] width 45 height 14
click at [681, 199] on div "Detractors" at bounding box center [701, 198] width 59 height 13
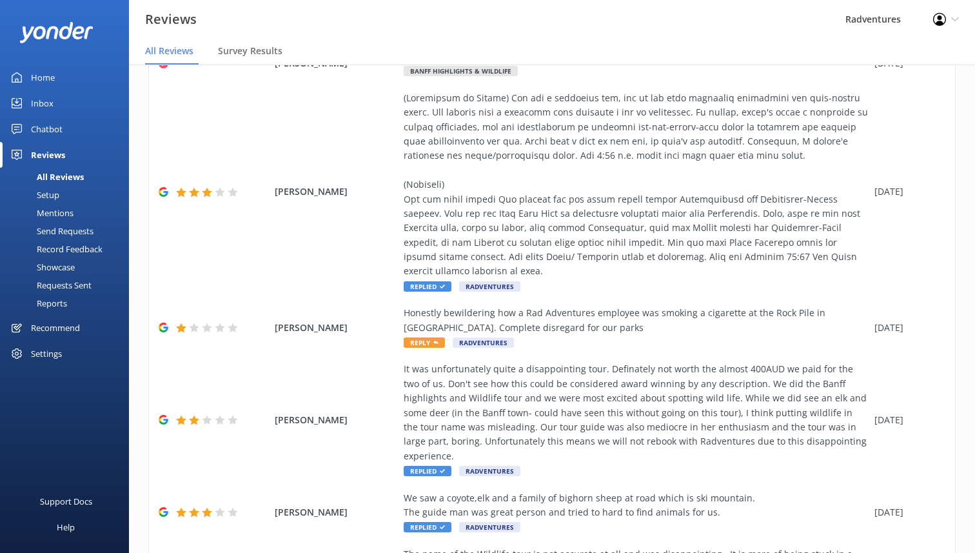
scroll to position [522, 0]
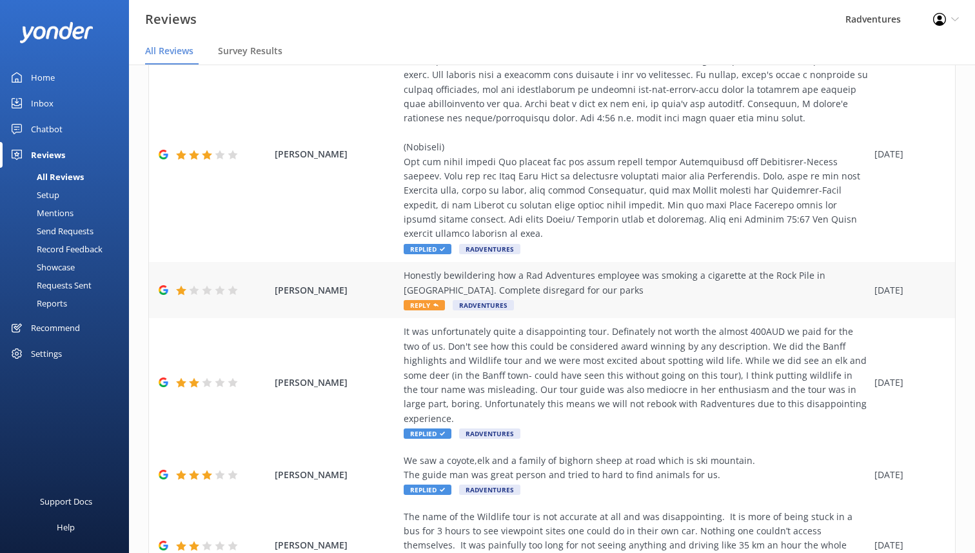
click at [580, 284] on div "Honestly bewildering how a Rad Adventures employee was smoking a cigarette at t…" at bounding box center [636, 289] width 464 height 43
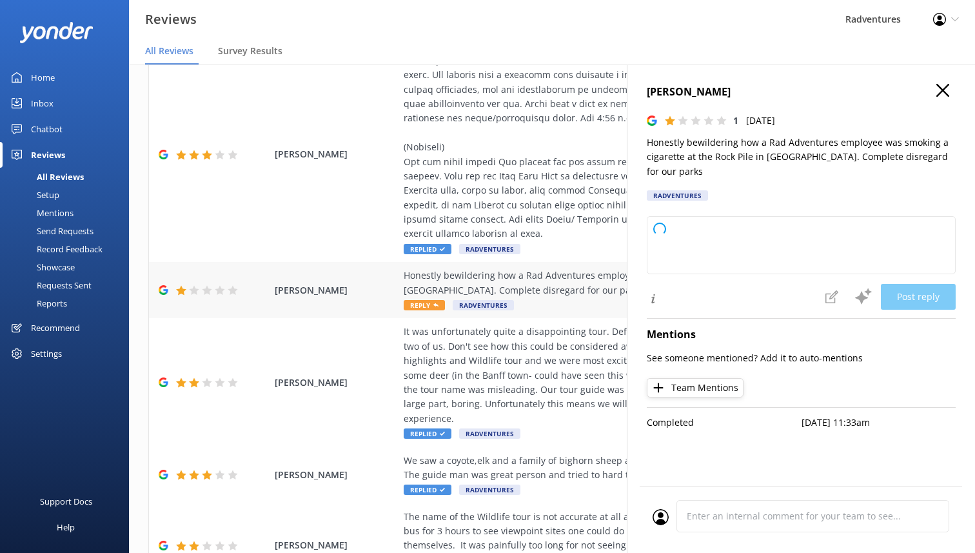
type textarea "Thank you for bringing this to our attention. We take concerns about park respe…"
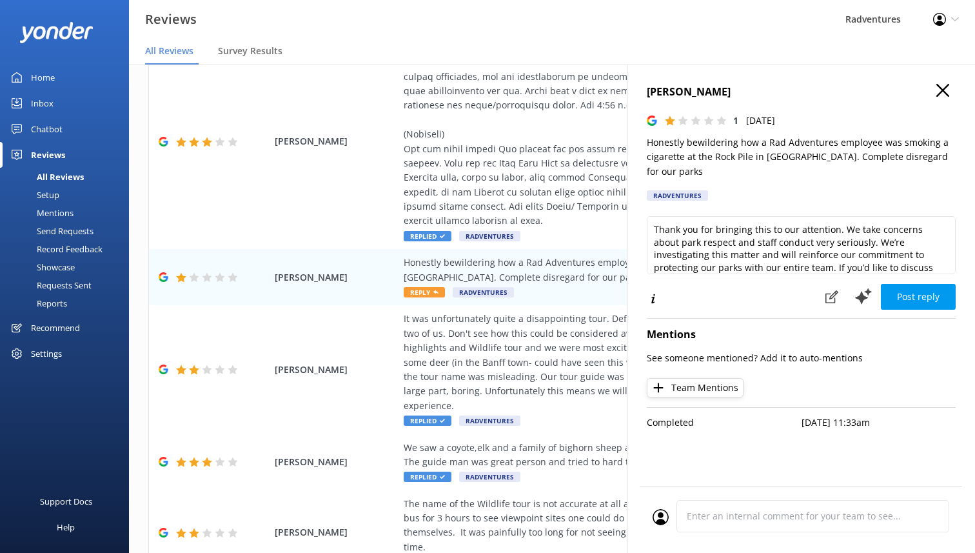
scroll to position [26, 0]
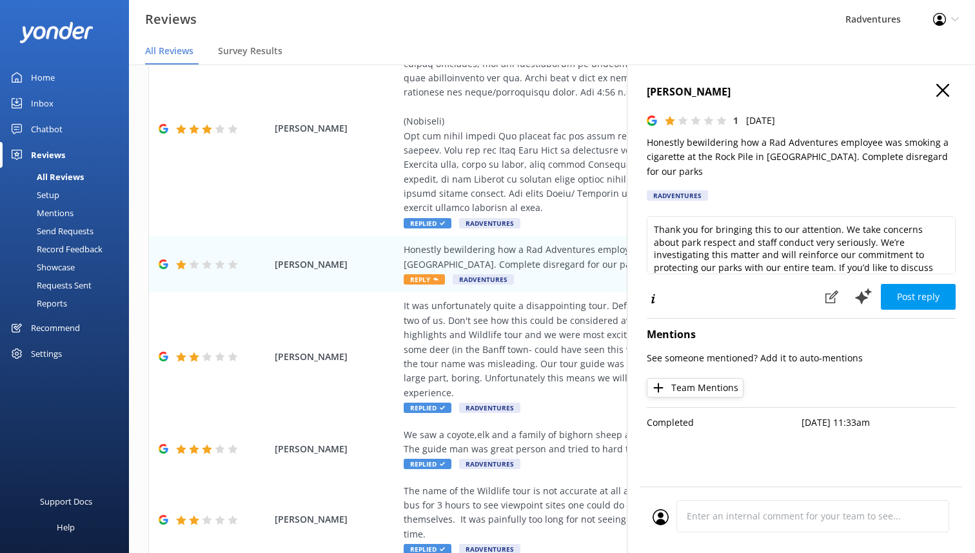
click at [944, 95] on icon "button" at bounding box center [943, 90] width 13 height 13
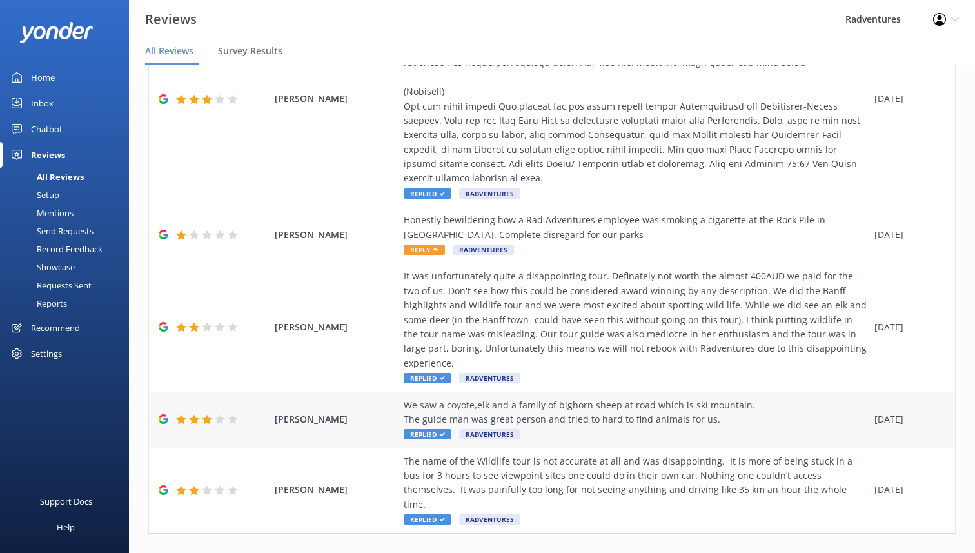
scroll to position [557, 0]
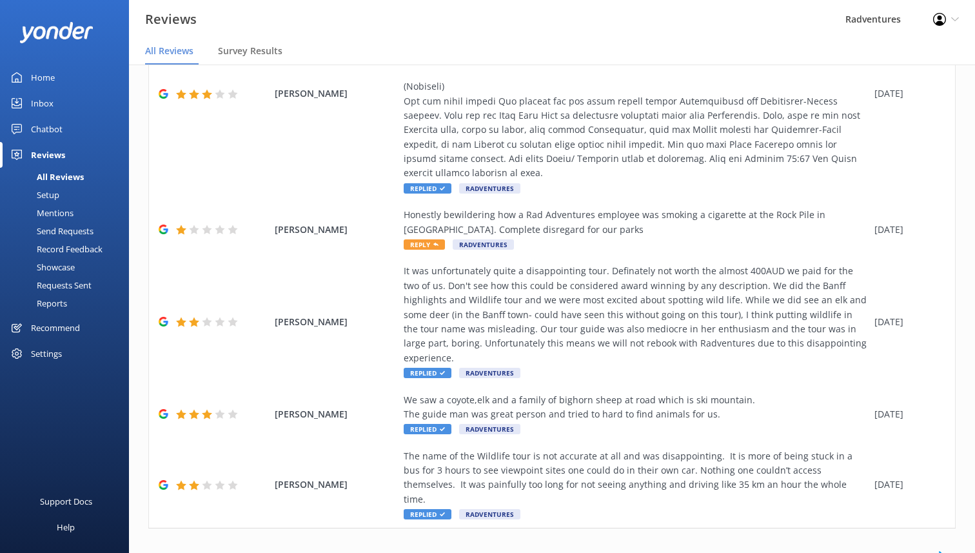
click at [907, 550] on link "2" at bounding box center [911, 556] width 17 height 12
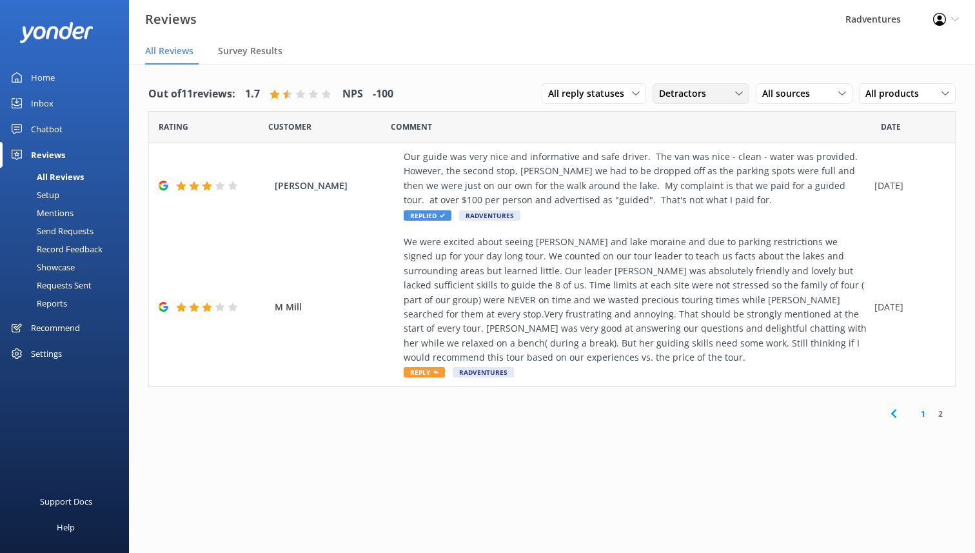
click at [697, 95] on span "Detractors" at bounding box center [686, 93] width 55 height 14
click at [695, 119] on div "All ratings" at bounding box center [678, 120] width 37 height 13
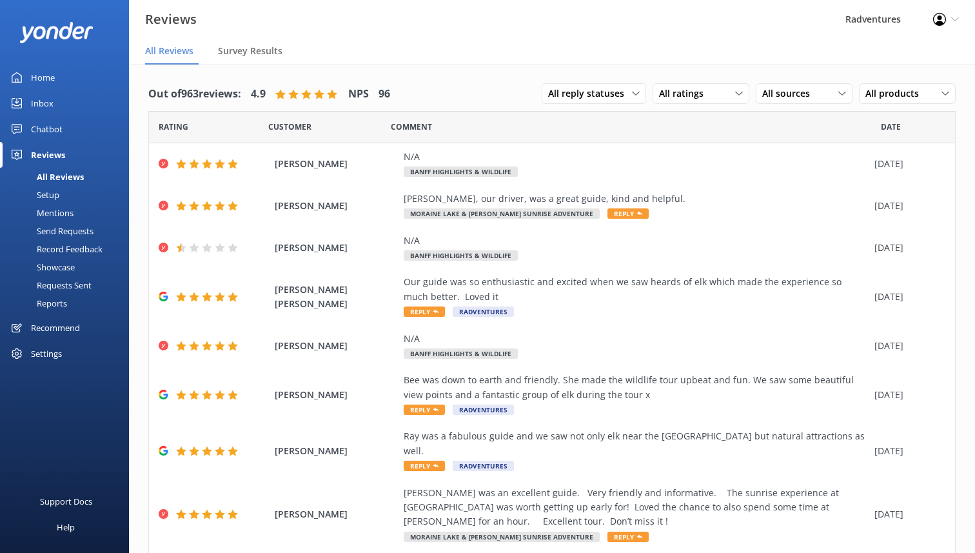
click at [284, 99] on div "Out of 963 reviews: 4.9 NPS 96" at bounding box center [269, 94] width 242 height 34
click at [390, 90] on h4 "96" at bounding box center [385, 94] width 12 height 17
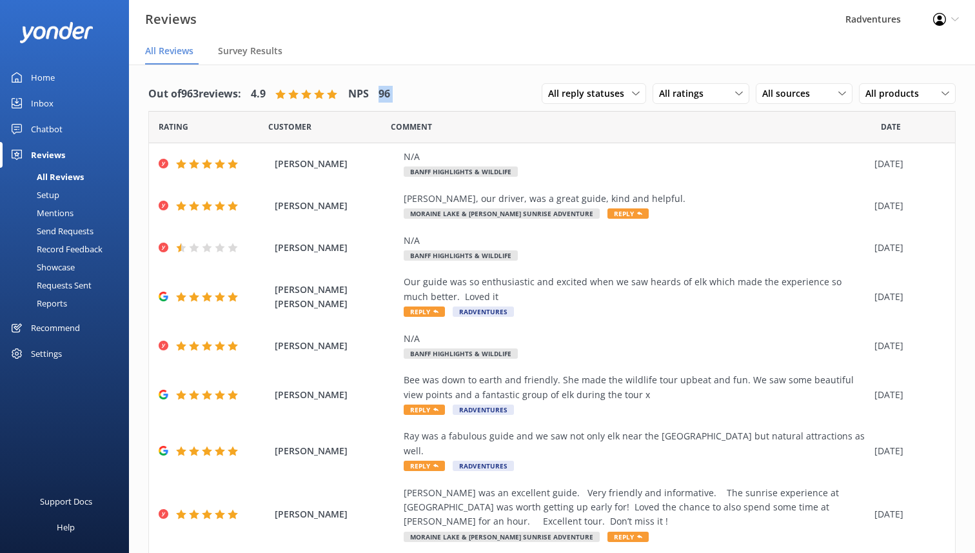
click at [390, 90] on h4 "96" at bounding box center [385, 94] width 12 height 17
click at [68, 268] on div "Showcase" at bounding box center [41, 267] width 67 height 18
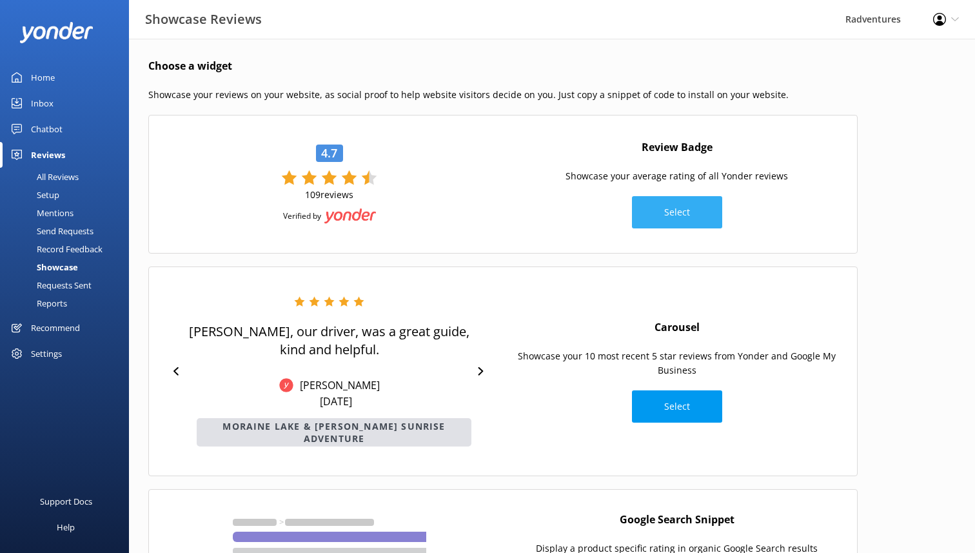
click at [662, 219] on button "Select" at bounding box center [677, 212] width 90 height 32
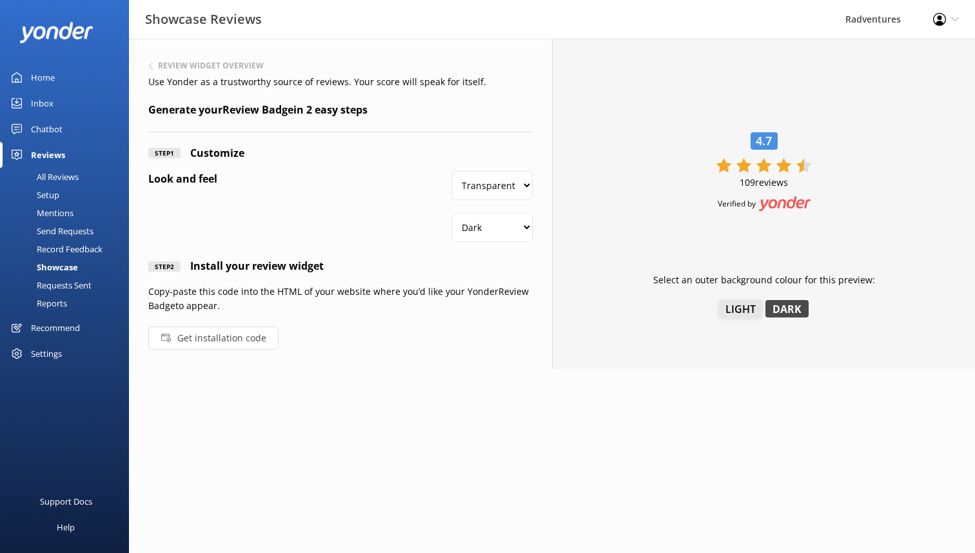
click at [752, 304] on button "Light" at bounding box center [740, 308] width 43 height 17
click at [788, 308] on button "Dark" at bounding box center [787, 308] width 43 height 17
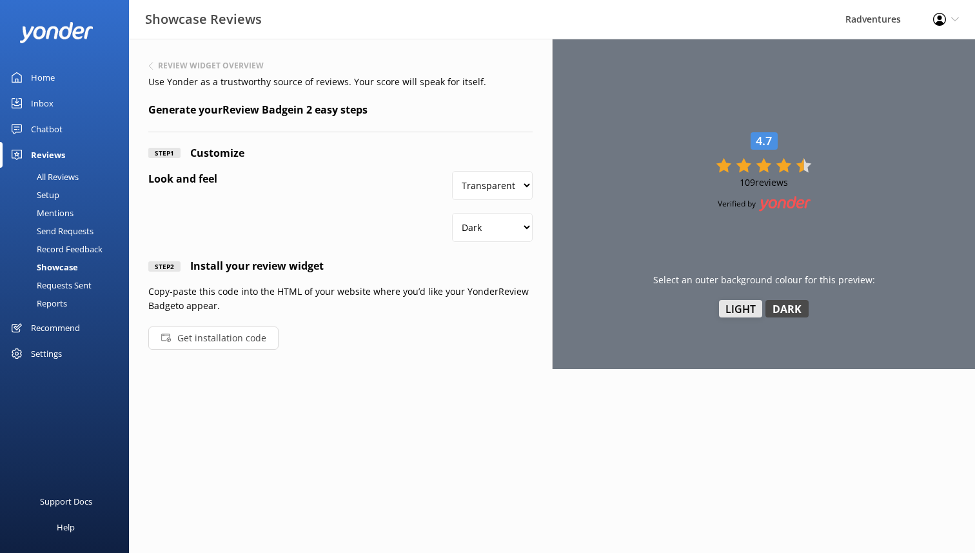
click at [740, 312] on button "Light" at bounding box center [740, 308] width 43 height 17
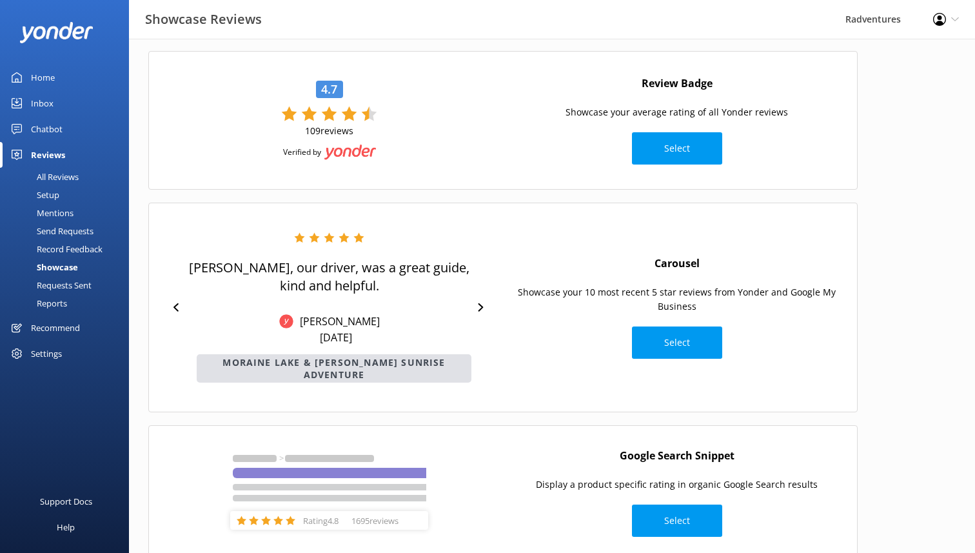
scroll to position [103, 0]
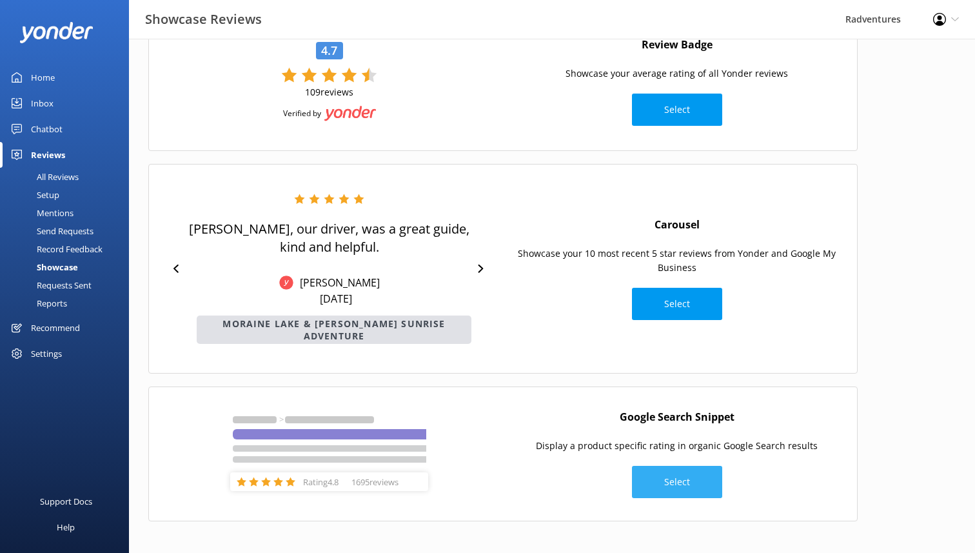
click at [650, 472] on button "Select" at bounding box center [677, 482] width 90 height 32
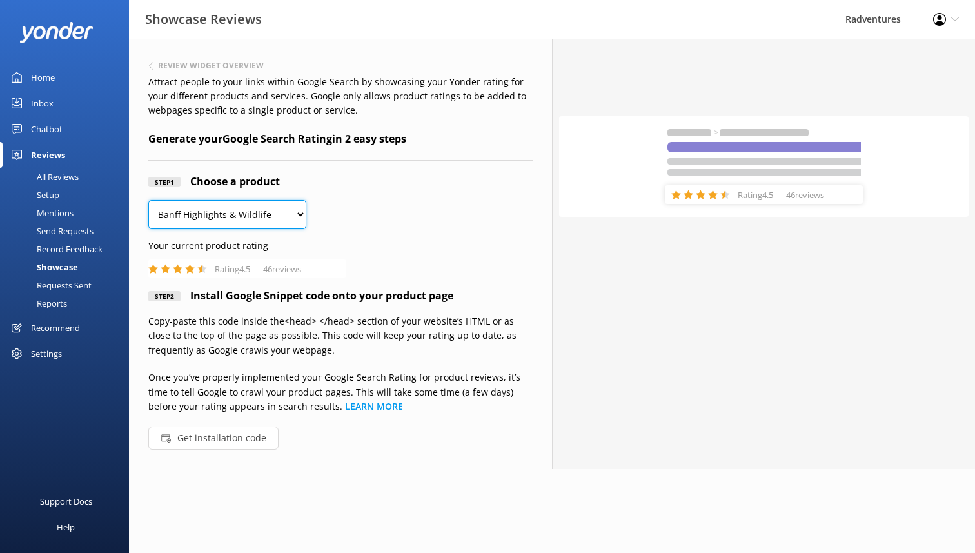
click at [264, 214] on select "Banff Highlights & Wildlife Banff Highlights, Wildlife & Gondola Best of Banff …" at bounding box center [227, 214] width 158 height 29
click at [250, 215] on select "Banff Highlights & Wildlife Banff Highlights, Wildlife & Gondola Best of Banff …" at bounding box center [227, 214] width 158 height 29
click at [206, 204] on select "Banff Highlights & Wildlife Banff Highlights, Wildlife & Gondola Best of Banff …" at bounding box center [227, 214] width 158 height 29
select select "376086"
click at [159, 69] on h6 "Review widget overview" at bounding box center [211, 66] width 106 height 8
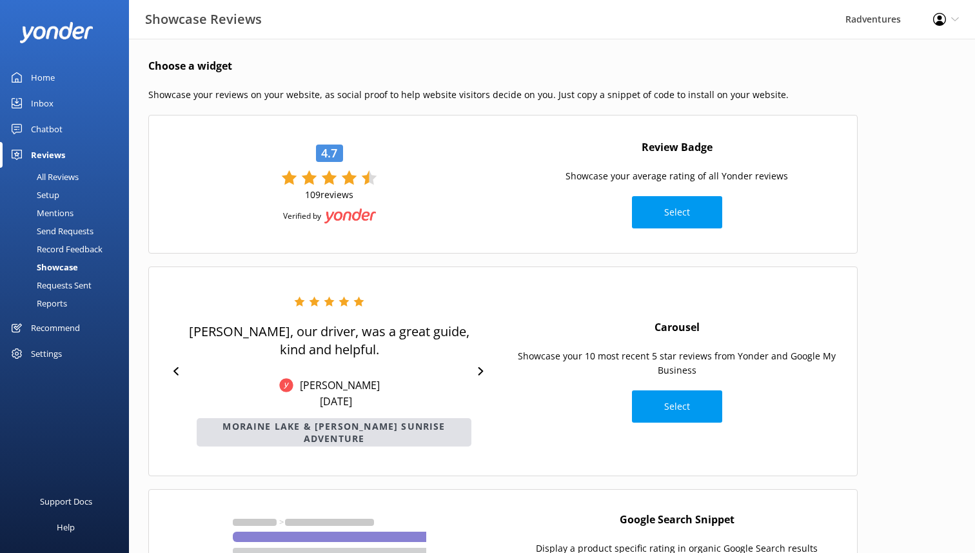
click at [61, 304] on div "Reports" at bounding box center [37, 303] width 59 height 18
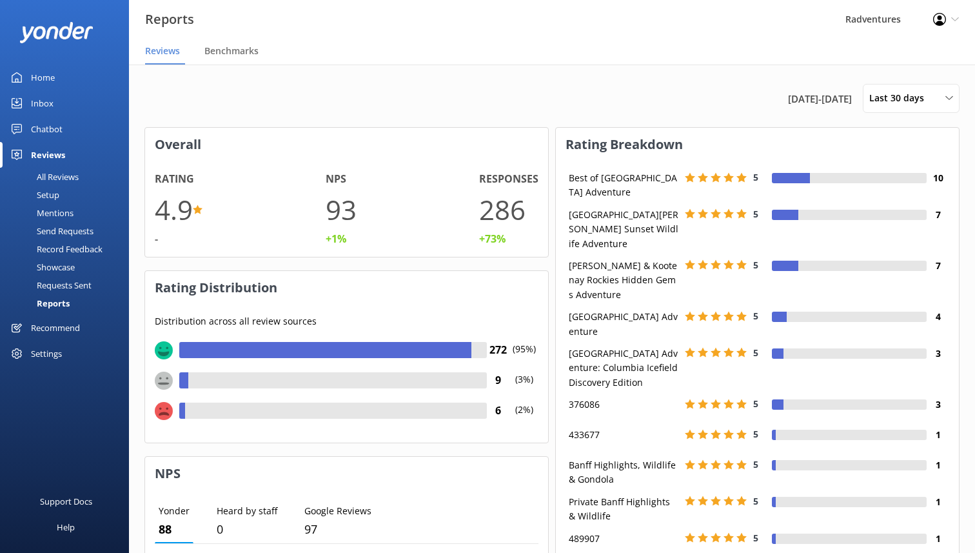
scroll to position [310, 0]
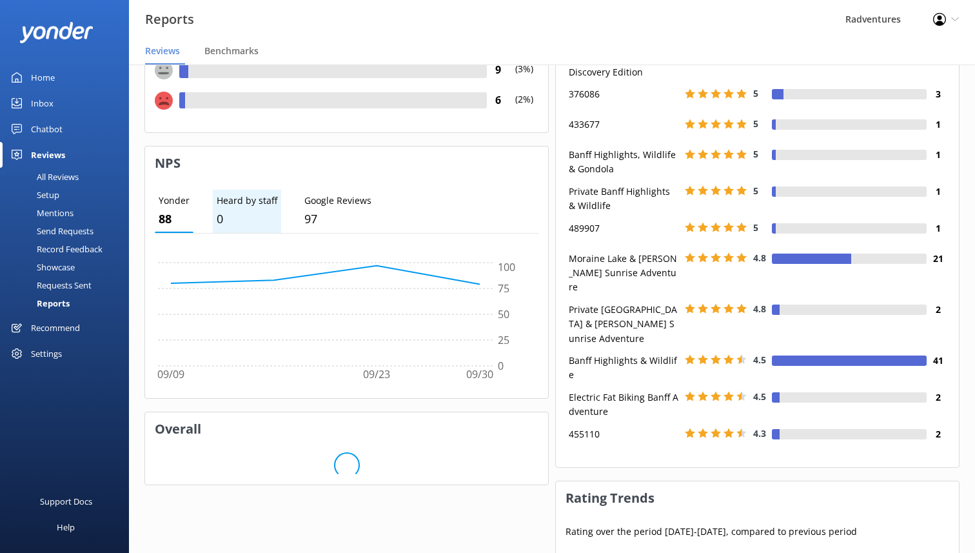
click at [250, 208] on li "Heard by staff 0" at bounding box center [247, 211] width 68 height 43
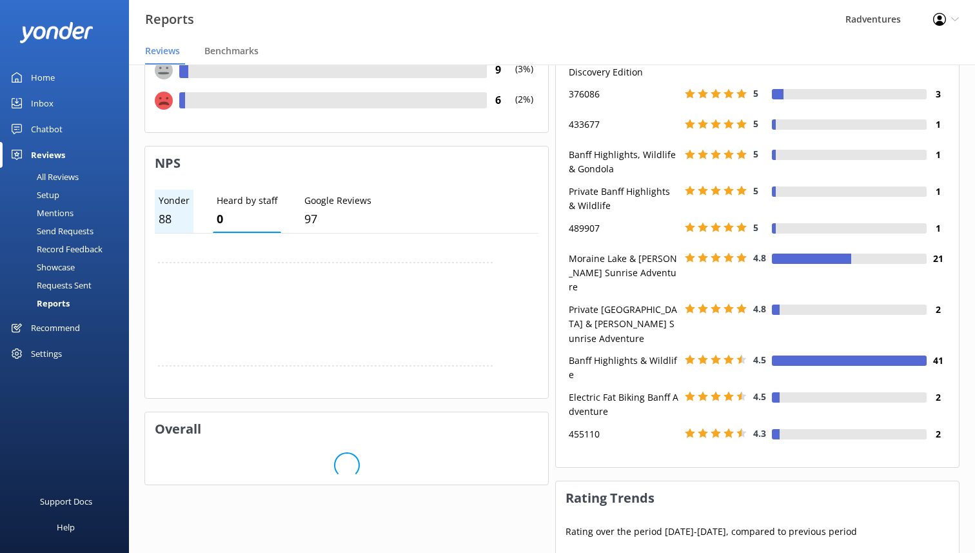
click at [174, 219] on p "88" at bounding box center [174, 219] width 31 height 19
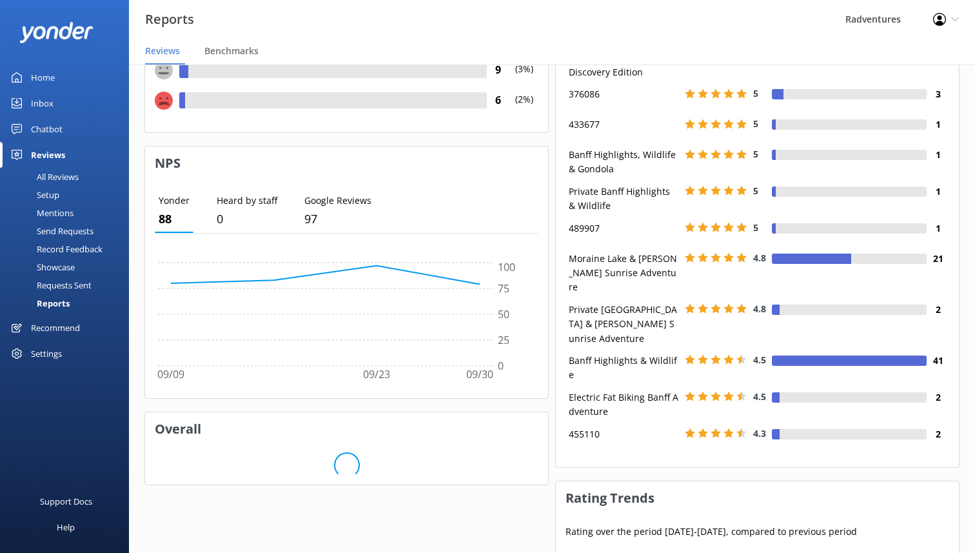
scroll to position [559, 0]
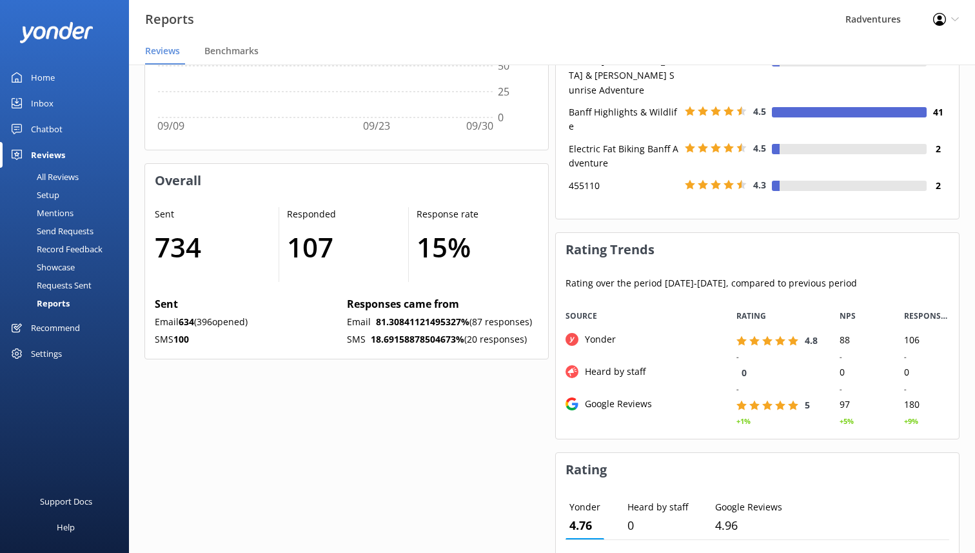
click at [38, 329] on div "Recommend" at bounding box center [55, 328] width 49 height 26
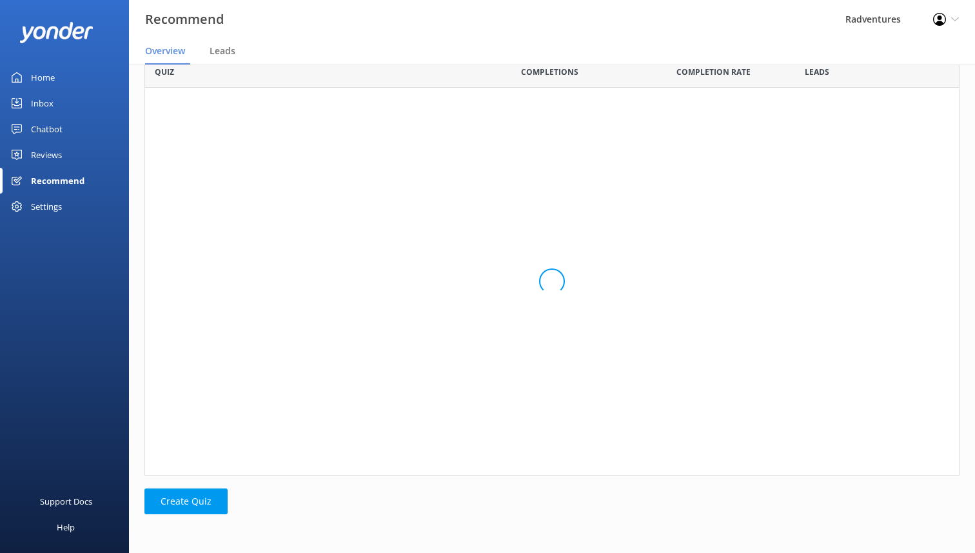
scroll to position [420, 815]
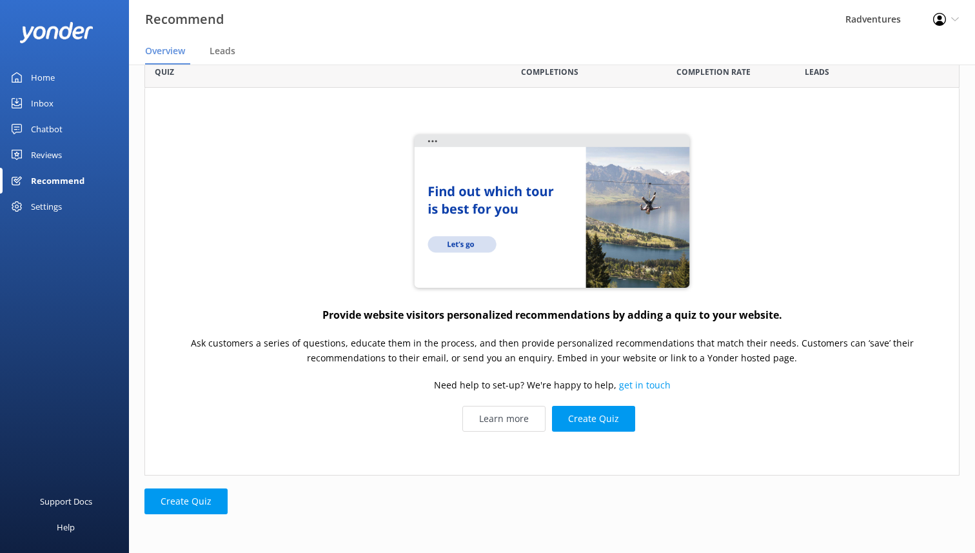
click at [41, 209] on div "Settings" at bounding box center [46, 207] width 31 height 26
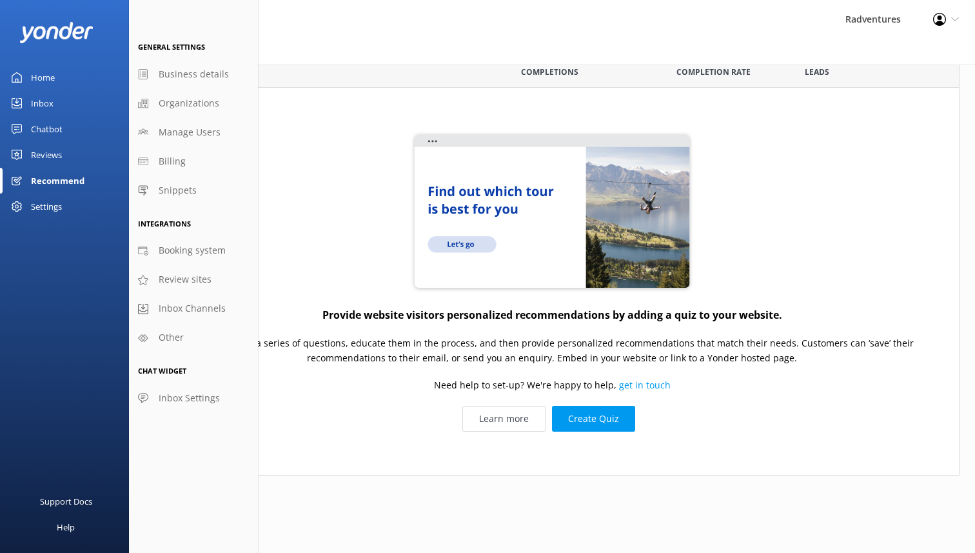
click at [41, 154] on div "Reviews" at bounding box center [46, 155] width 31 height 26
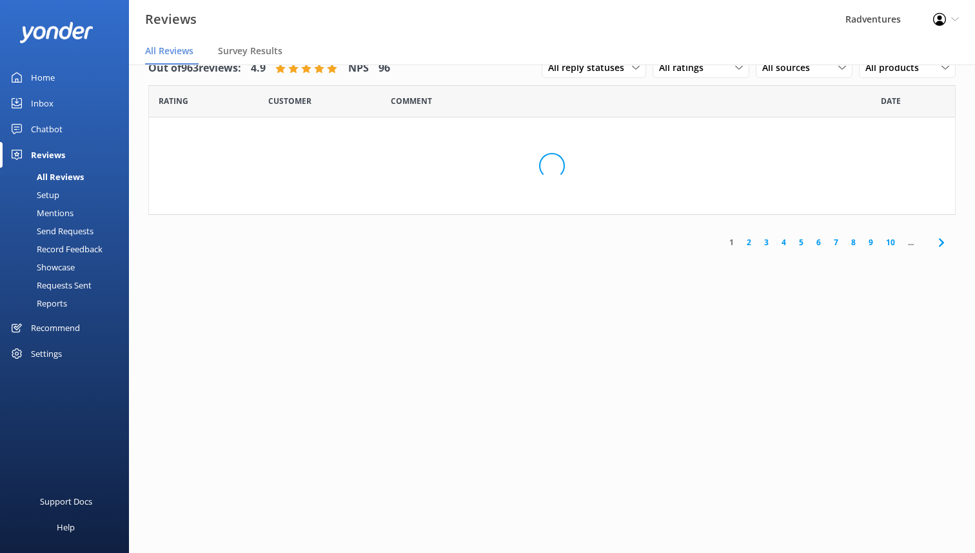
scroll to position [26, 0]
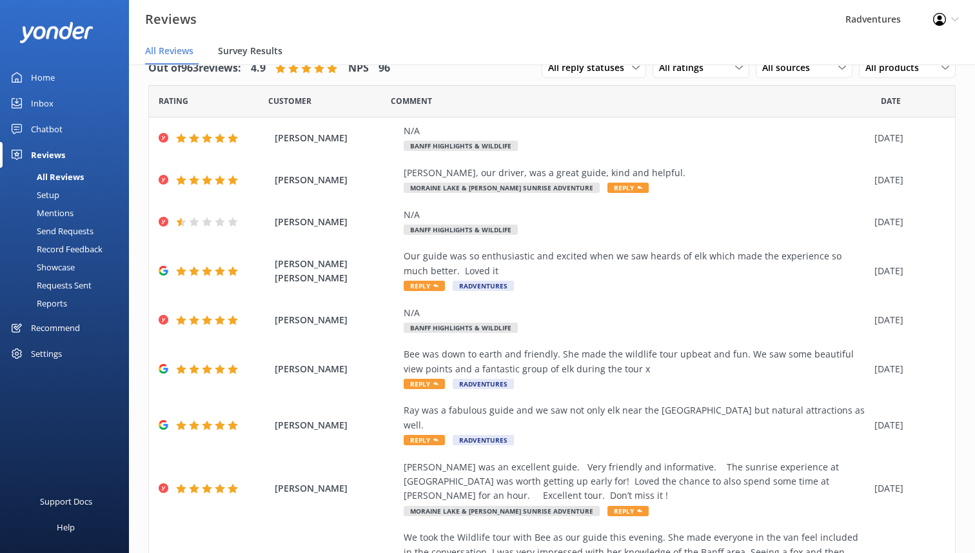
click at [274, 42] on div "Survey Results" at bounding box center [253, 52] width 70 height 26
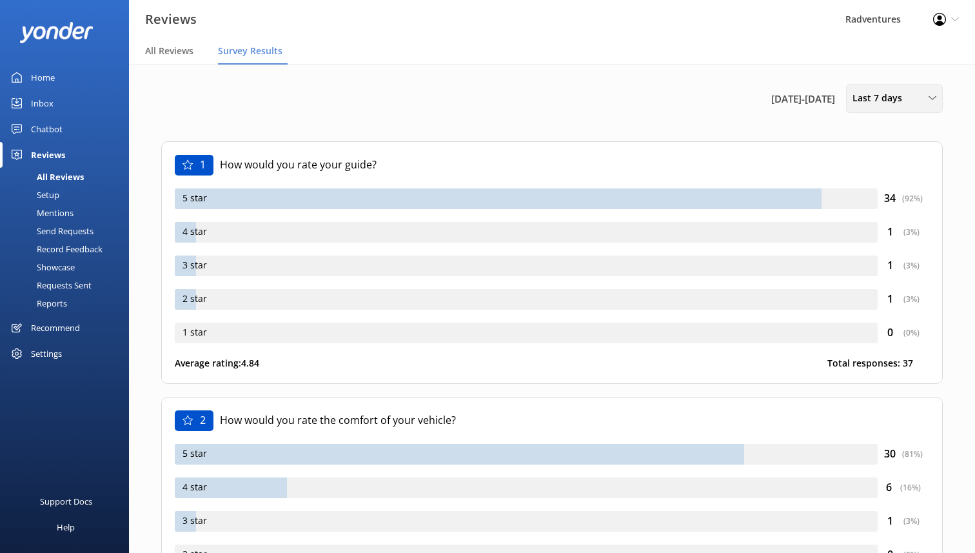
click at [899, 106] on div "Last 7 days Last 7 days Last 30 days Last 90 days Last 180 days Custom" at bounding box center [894, 98] width 97 height 29
click at [888, 154] on div "Last 30 days" at bounding box center [876, 154] width 46 height 13
click at [159, 58] on div "All Reviews" at bounding box center [172, 52] width 54 height 26
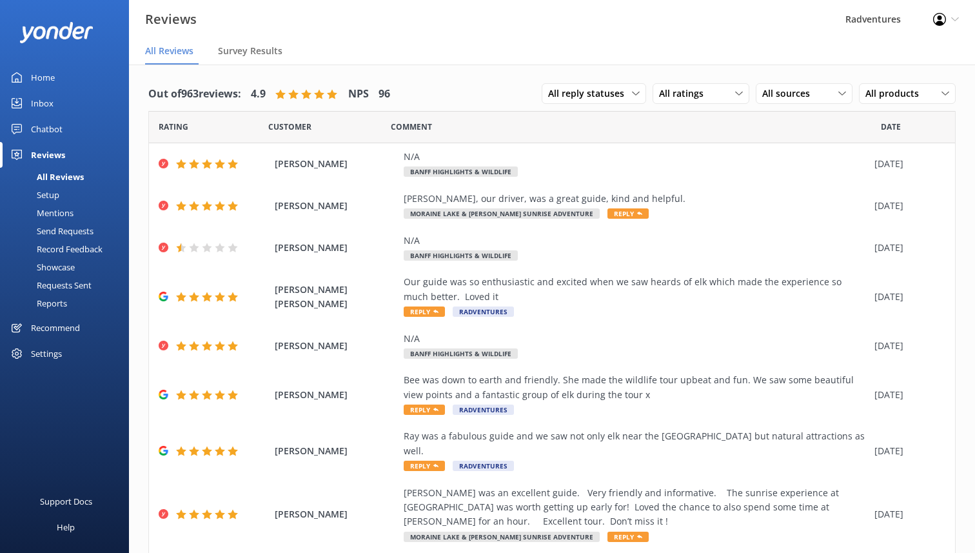
click at [39, 75] on div "Home" at bounding box center [43, 78] width 24 height 26
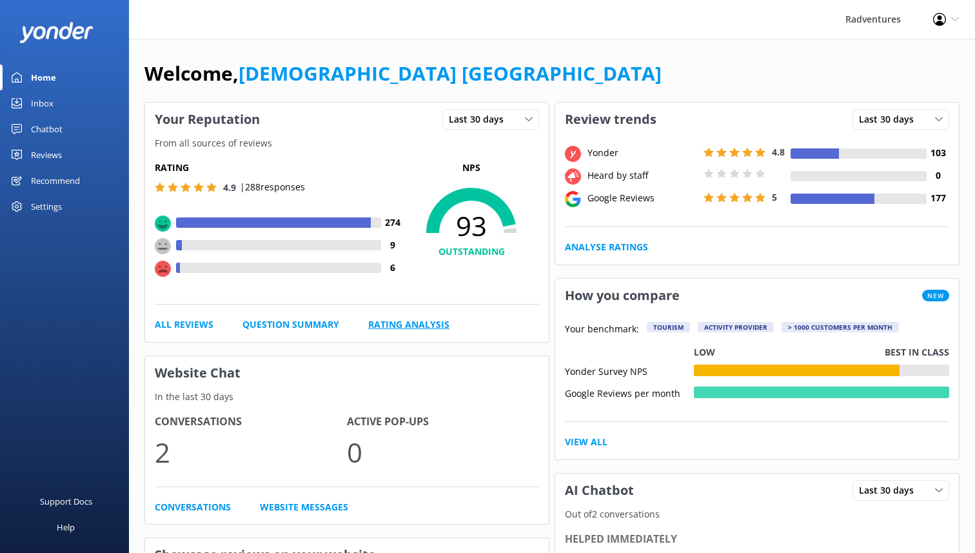
click at [379, 323] on link "Rating Analysis" at bounding box center [408, 324] width 81 height 14
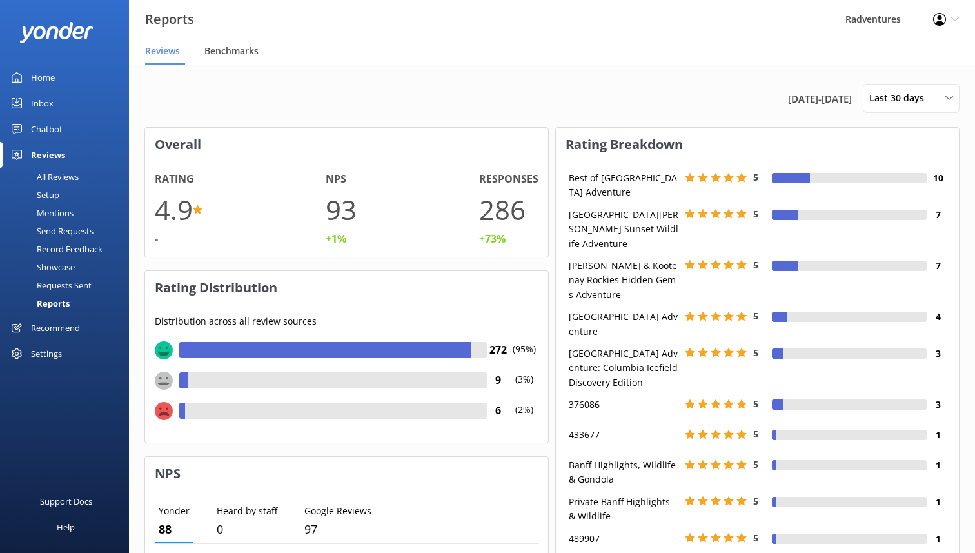
click at [235, 43] on div "Benchmarks" at bounding box center [233, 52] width 59 height 26
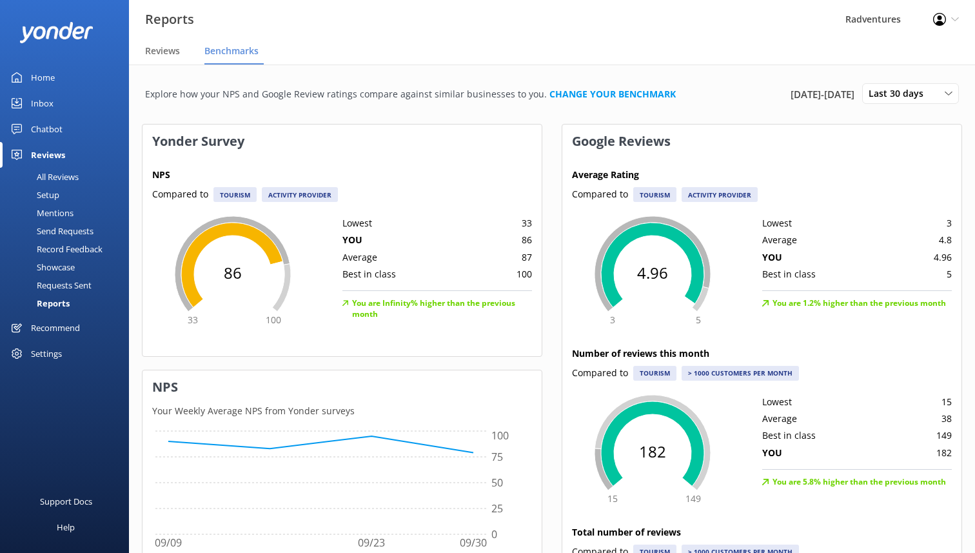
click at [365, 243] on div "YOU 86" at bounding box center [438, 241] width 190 height 17
click at [242, 195] on div "Tourism" at bounding box center [235, 194] width 43 height 14
click at [242, 264] on icon at bounding box center [232, 274] width 161 height 116
click at [243, 291] on icon at bounding box center [232, 274] width 161 height 116
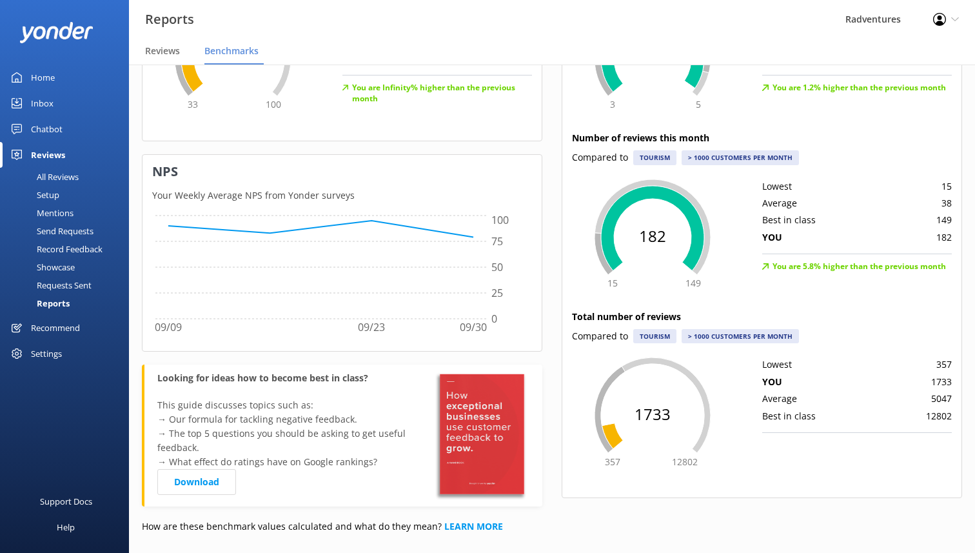
scroll to position [235, 0]
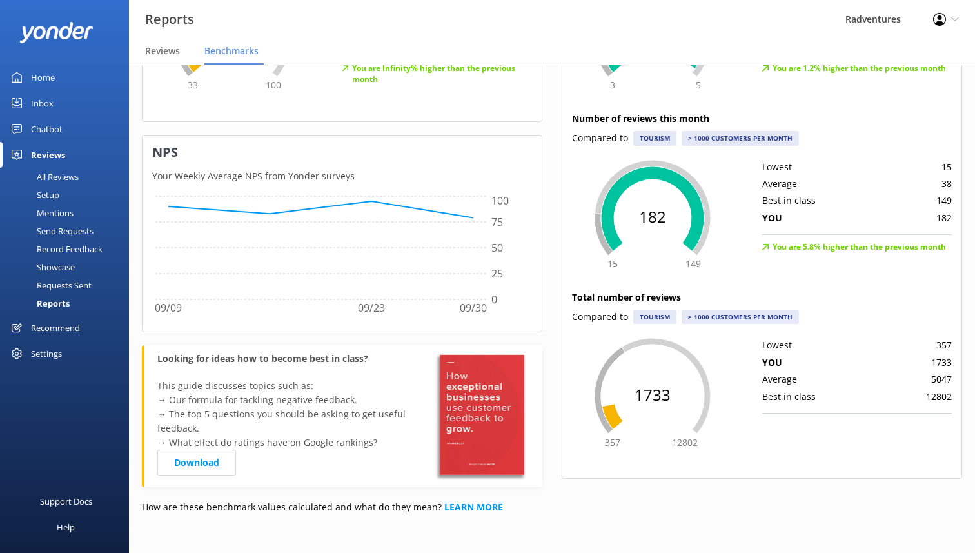
click at [649, 401] on icon at bounding box center [652, 396] width 161 height 116
click at [715, 315] on div "> 1000 customers per month" at bounding box center [740, 317] width 117 height 14
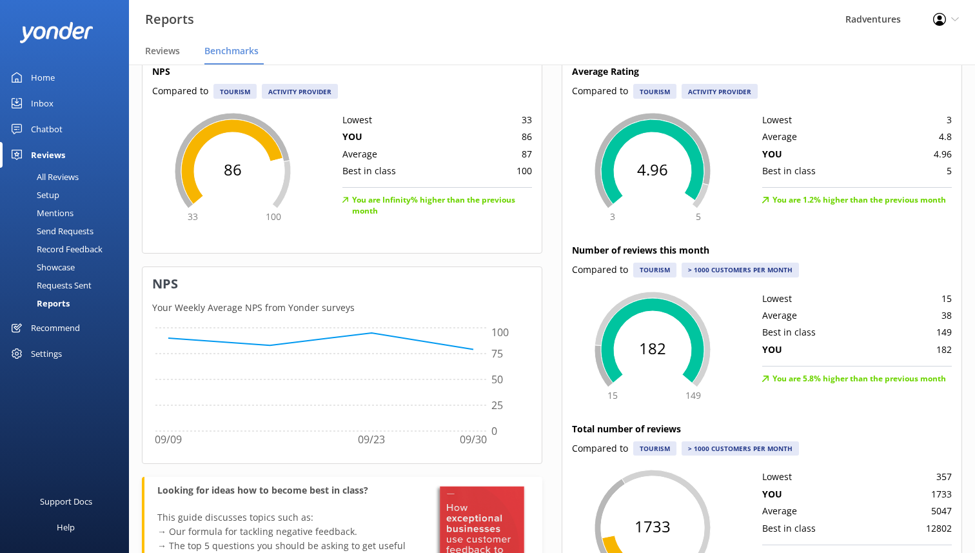
scroll to position [0, 0]
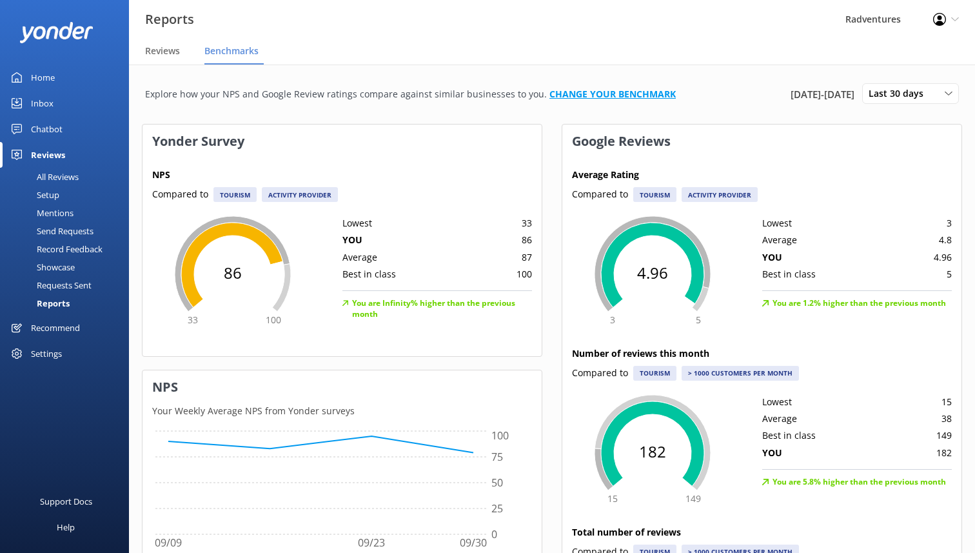
click at [570, 89] on link "CHANGE YOUR BENCHMARK" at bounding box center [613, 94] width 126 height 12
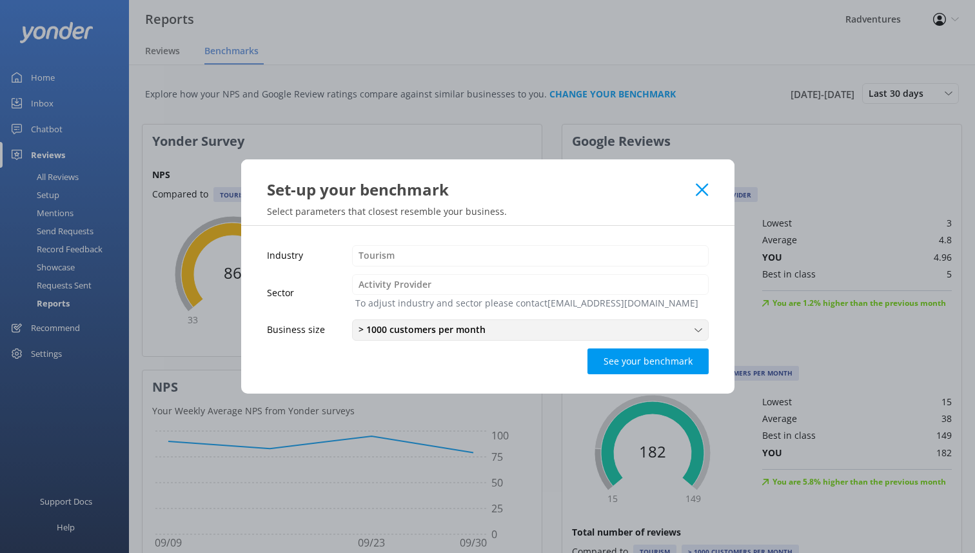
click at [397, 332] on span "> 1000 customers per month" at bounding box center [426, 330] width 135 height 14
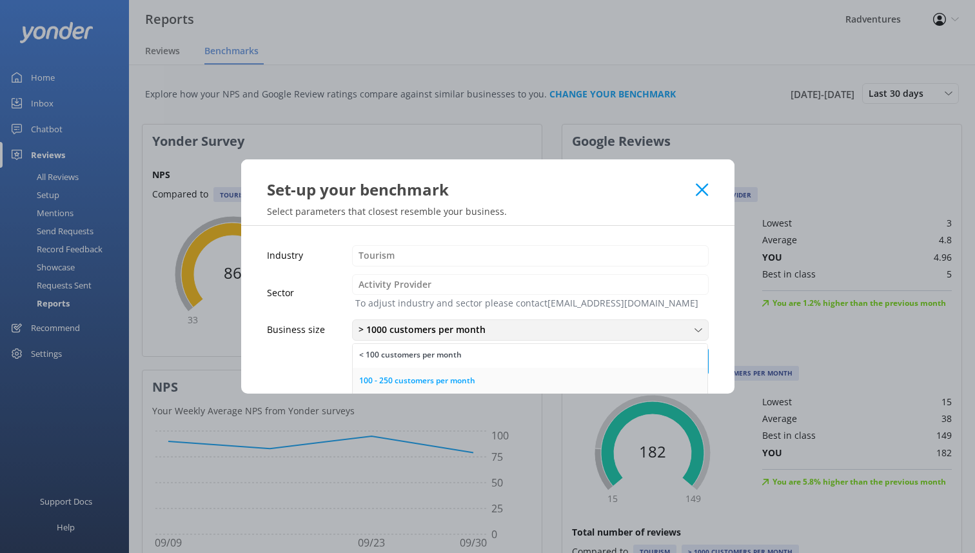
scroll to position [53, 0]
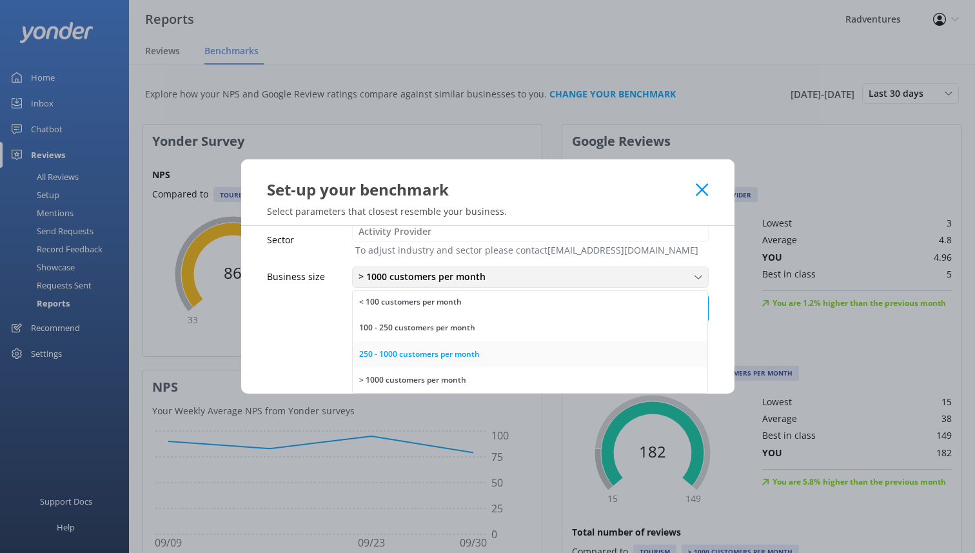
click at [418, 356] on div "250 - 1000 customers per month" at bounding box center [419, 354] width 121 height 13
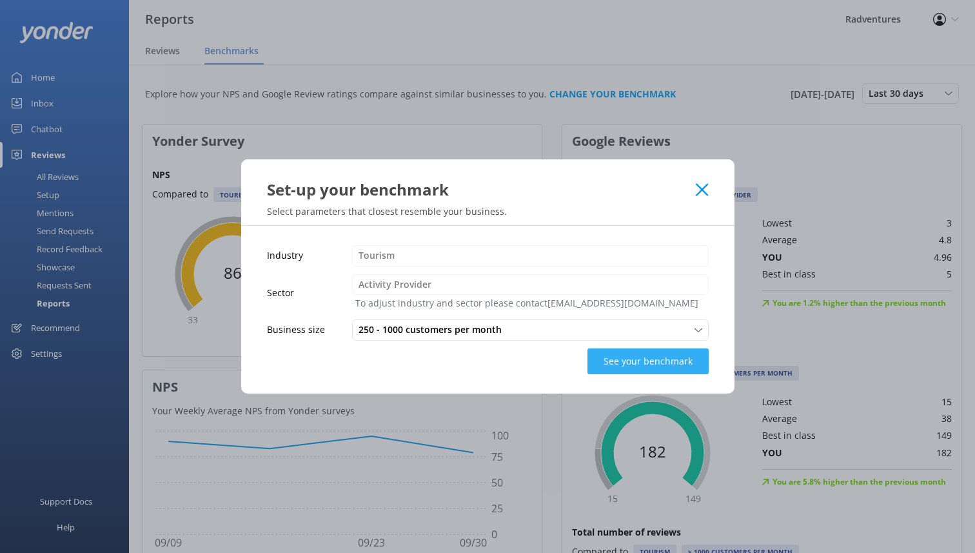
click at [659, 363] on button "See your benchmark" at bounding box center [648, 361] width 121 height 26
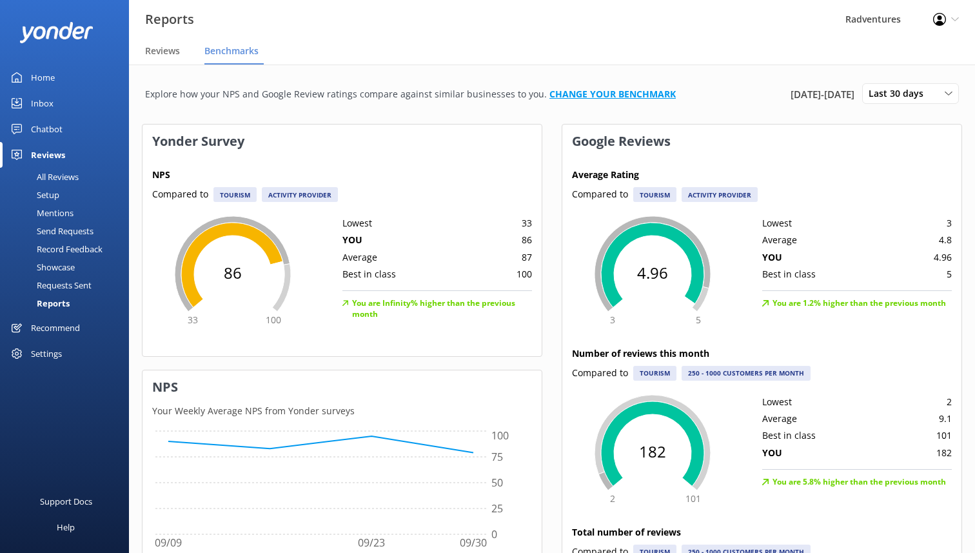
click at [585, 99] on link "CHANGE YOUR BENCHMARK" at bounding box center [613, 94] width 126 height 12
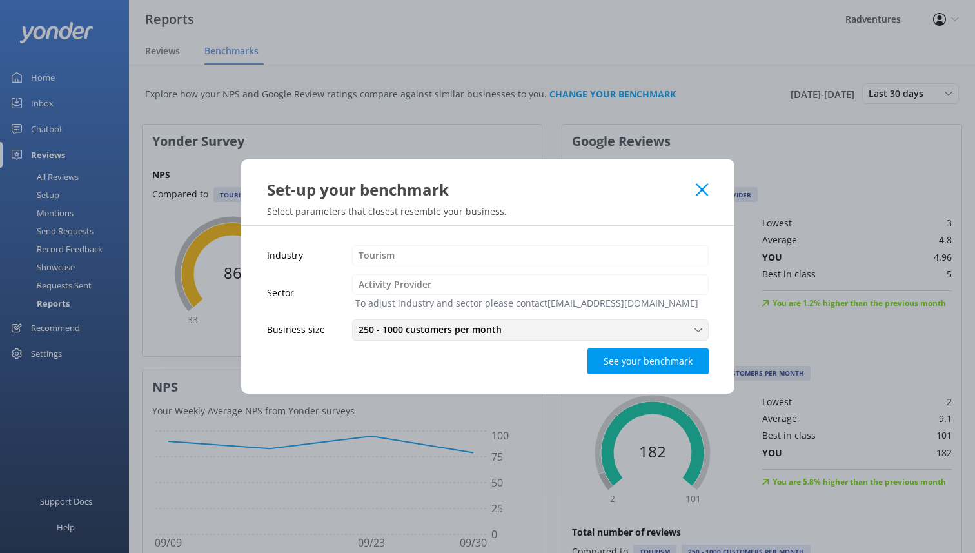
click at [497, 330] on span "250 - 1000 customers per month" at bounding box center [434, 330] width 151 height 14
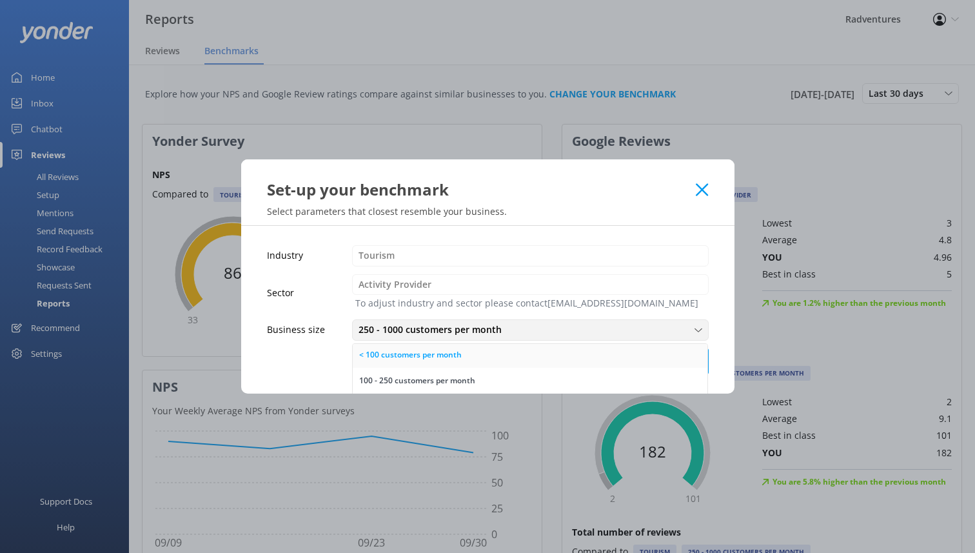
scroll to position [53, 0]
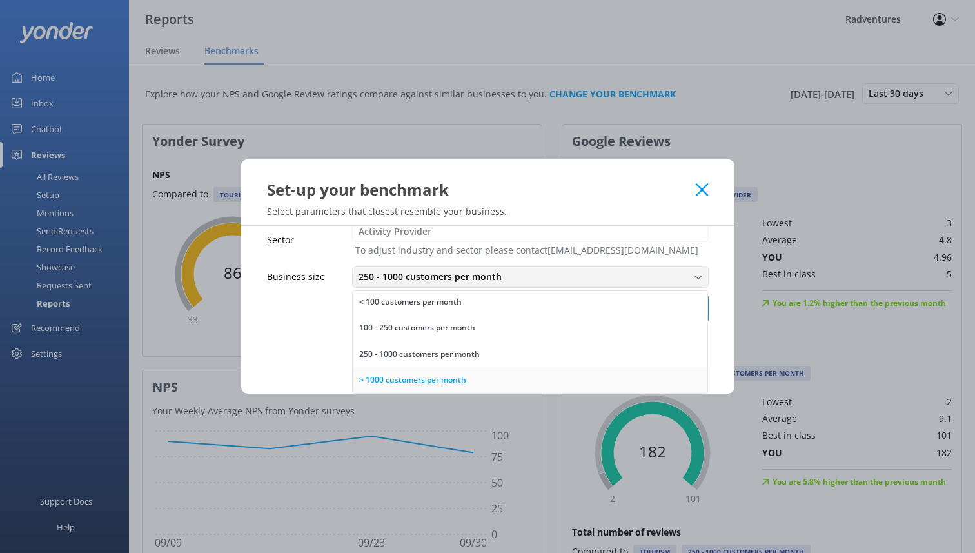
click at [486, 381] on link "> 1000 customers per month" at bounding box center [530, 380] width 355 height 26
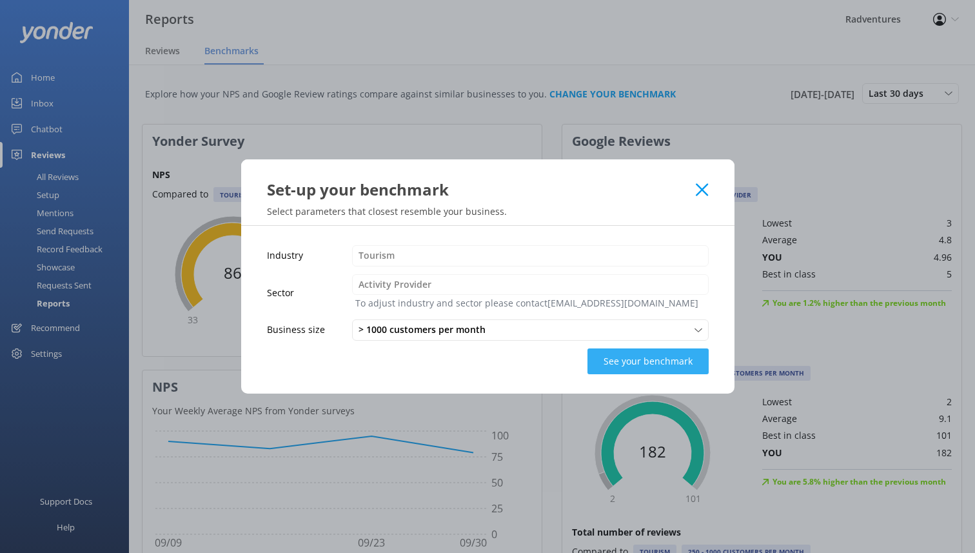
click at [637, 360] on button "See your benchmark" at bounding box center [648, 361] width 121 height 26
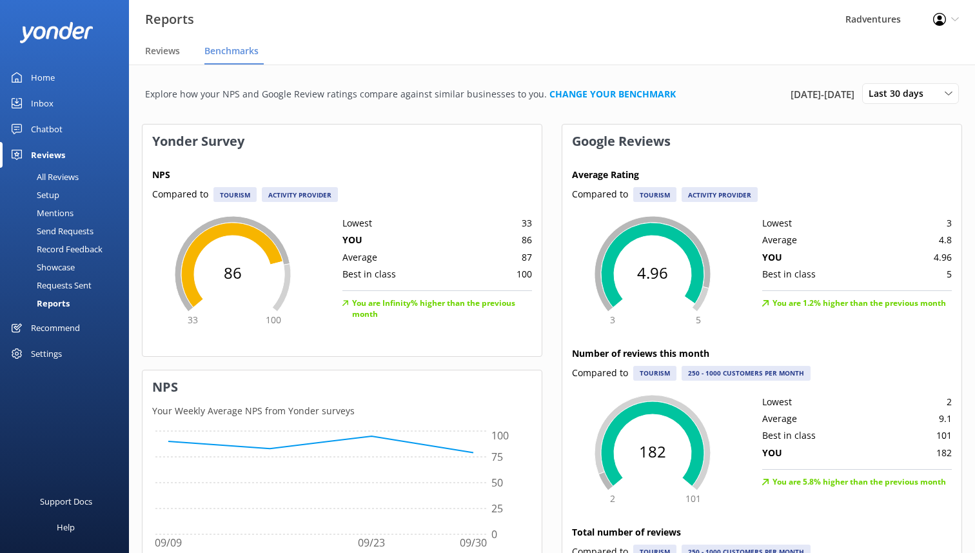
click at [366, 379] on div "NPS" at bounding box center [342, 387] width 399 height 34
